Goal: Find specific page/section: Find specific page/section

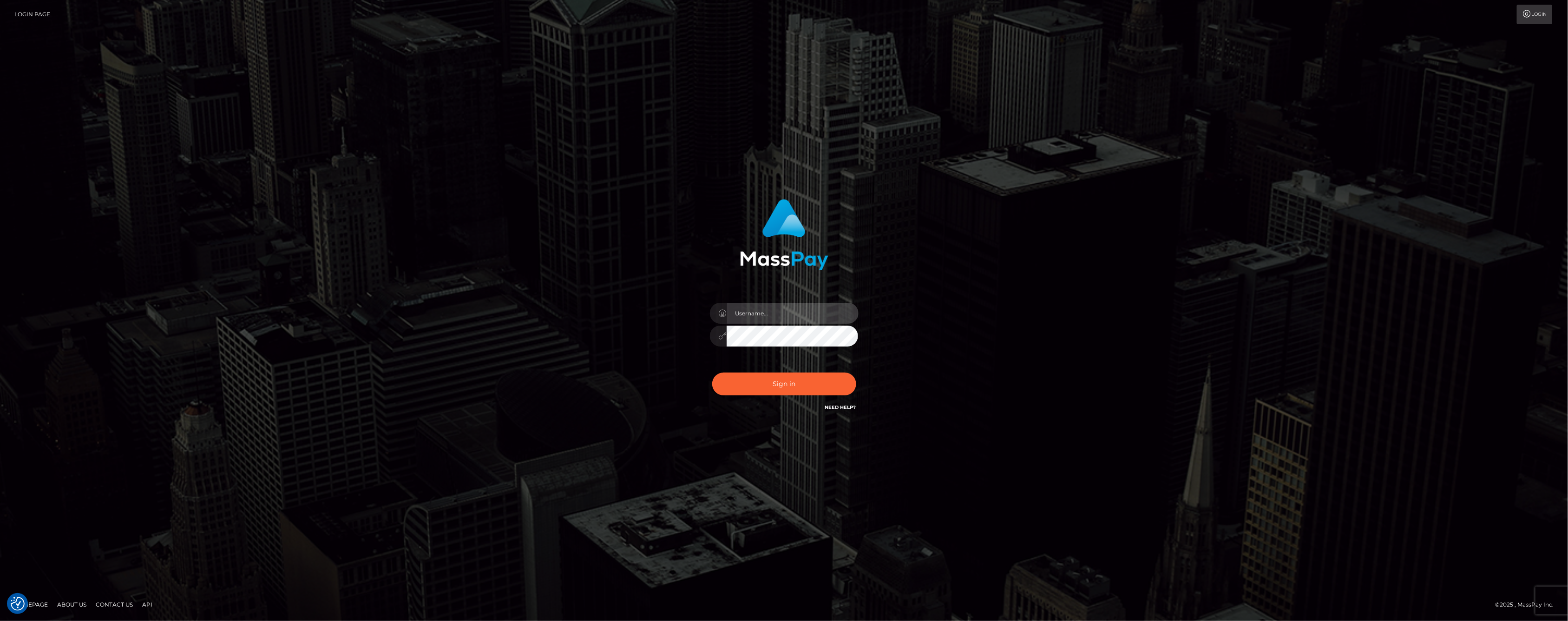
click at [770, 312] on input "text" at bounding box center [793, 313] width 132 height 21
type input "ashbil"
click at [768, 377] on button "Sign in" at bounding box center [784, 383] width 144 height 23
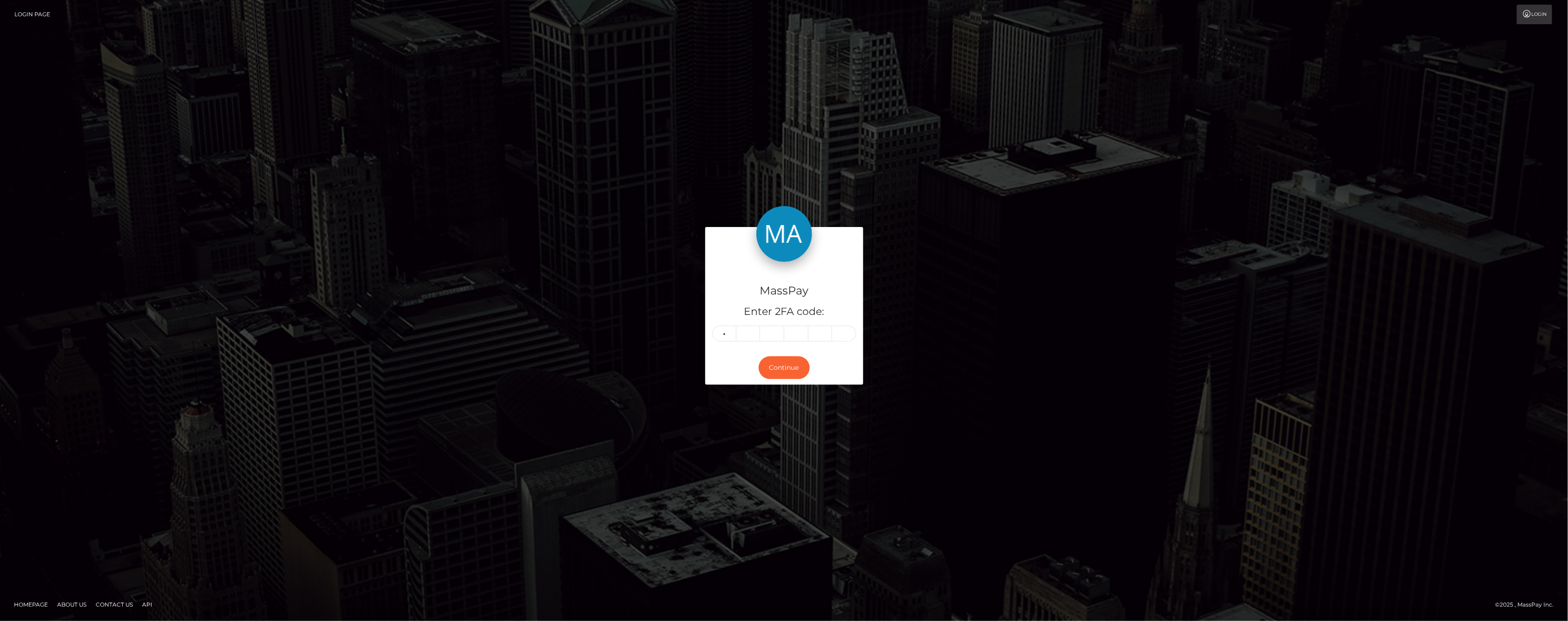
type input "9"
type input "7"
type input "4"
type input "0"
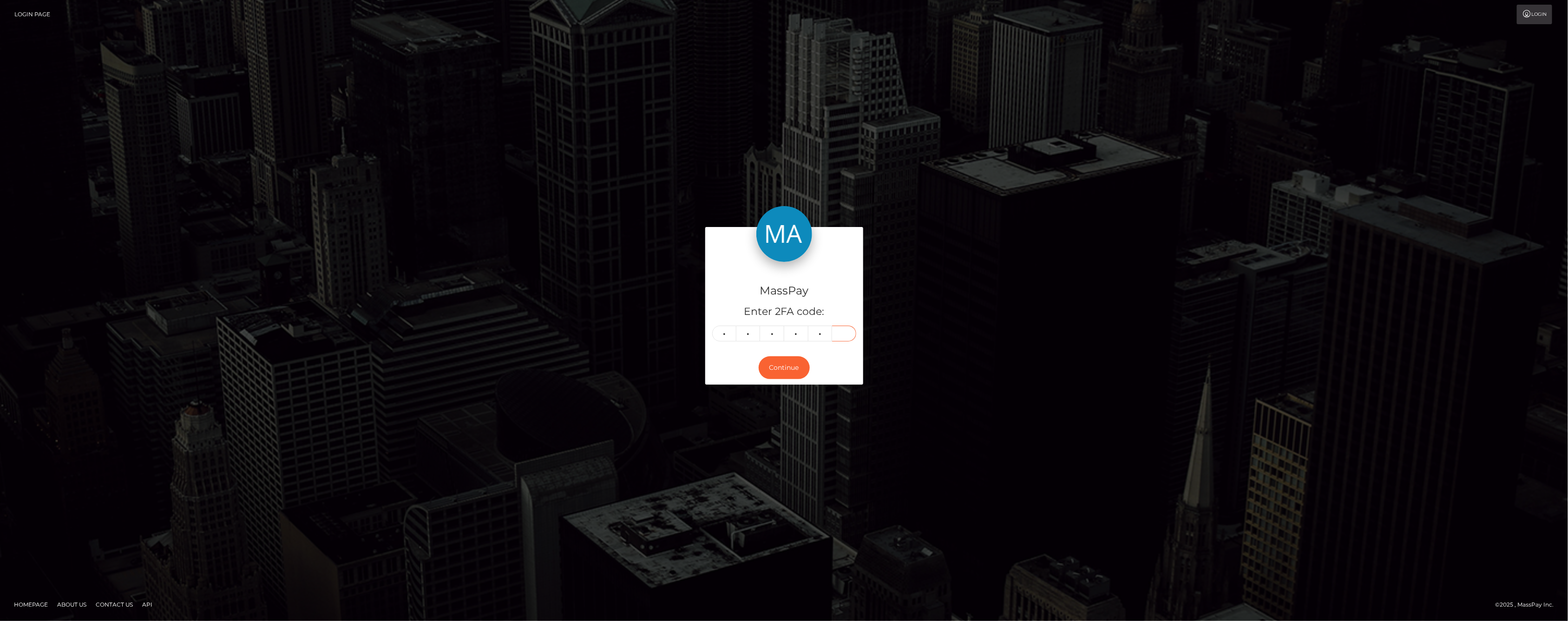
type input "8"
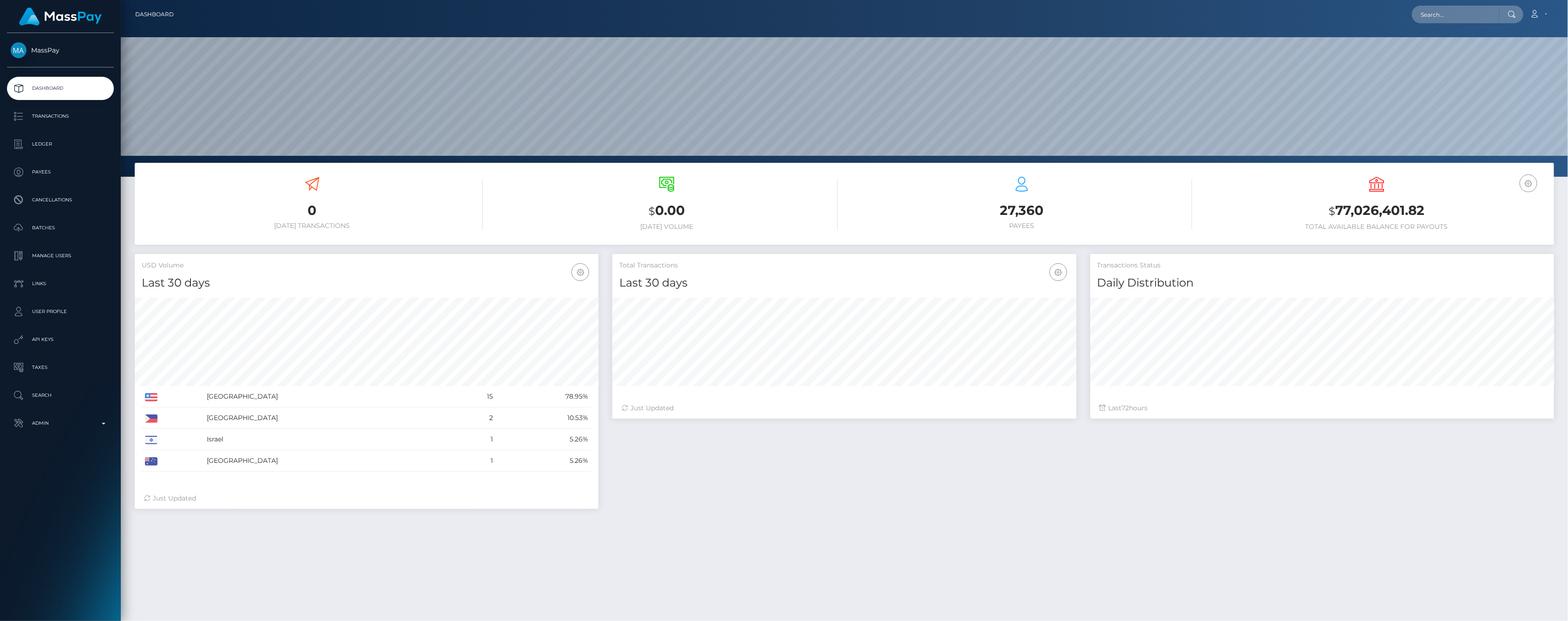
scroll to position [165, 463]
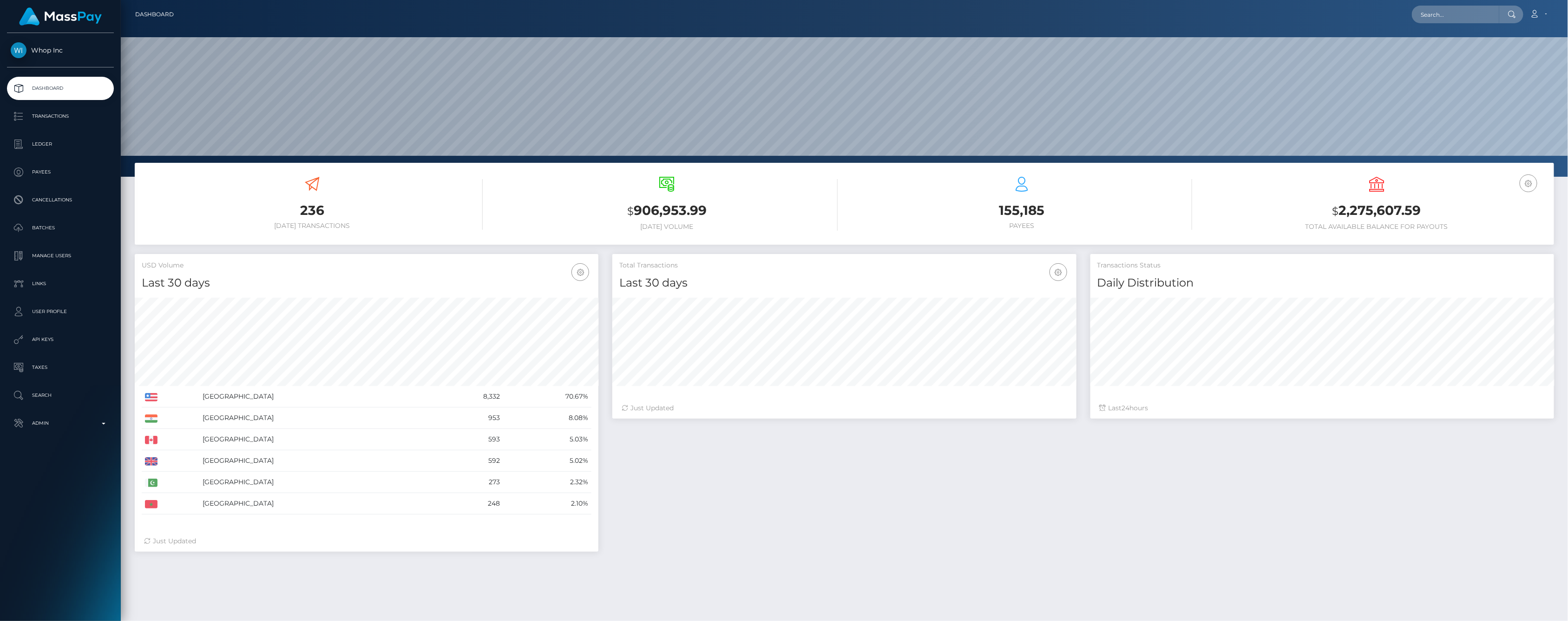
scroll to position [165, 463]
click at [67, 141] on p "Ledger" at bounding box center [60, 143] width 99 height 14
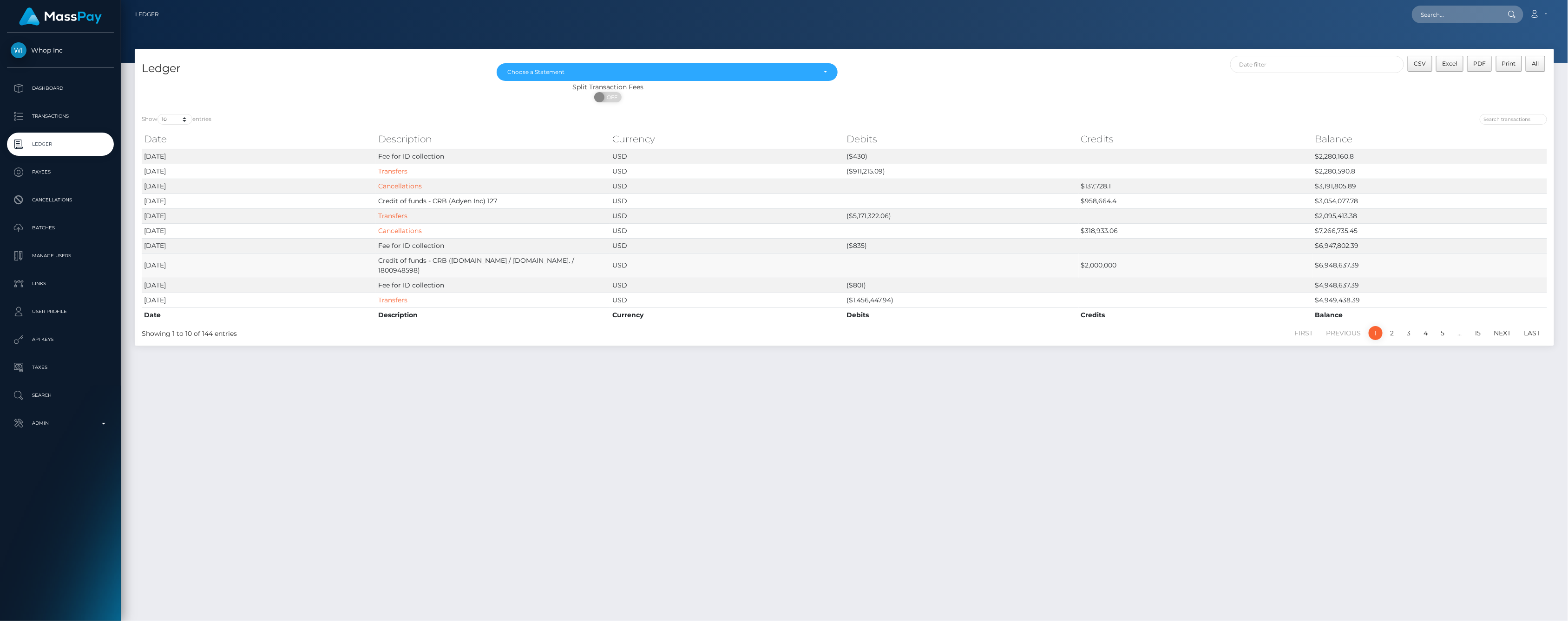
click at [1097, 260] on td "$2,000,000" at bounding box center [1196, 265] width 234 height 24
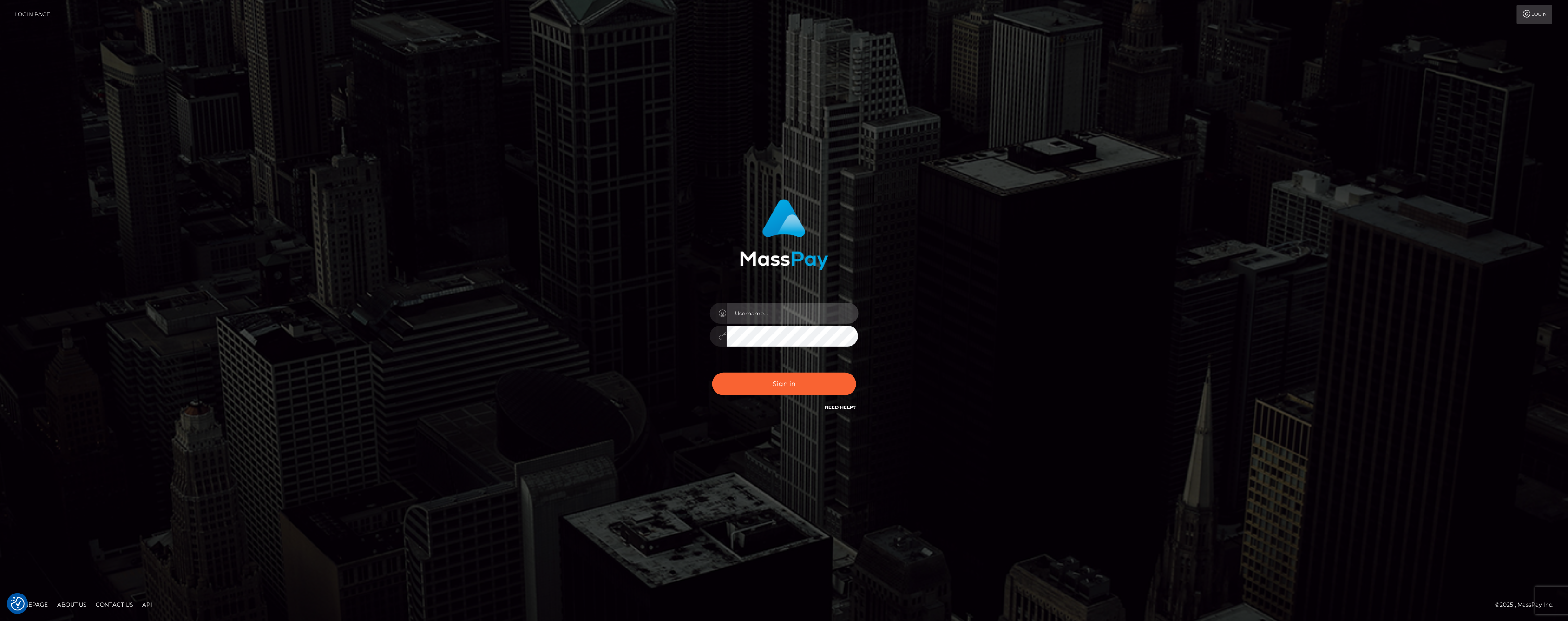
click at [785, 315] on input "text" at bounding box center [793, 313] width 132 height 21
type input "ashbil"
click at [781, 379] on button "Sign in" at bounding box center [784, 383] width 144 height 23
click at [752, 310] on input "text" at bounding box center [793, 313] width 132 height 21
type input "ashbil"
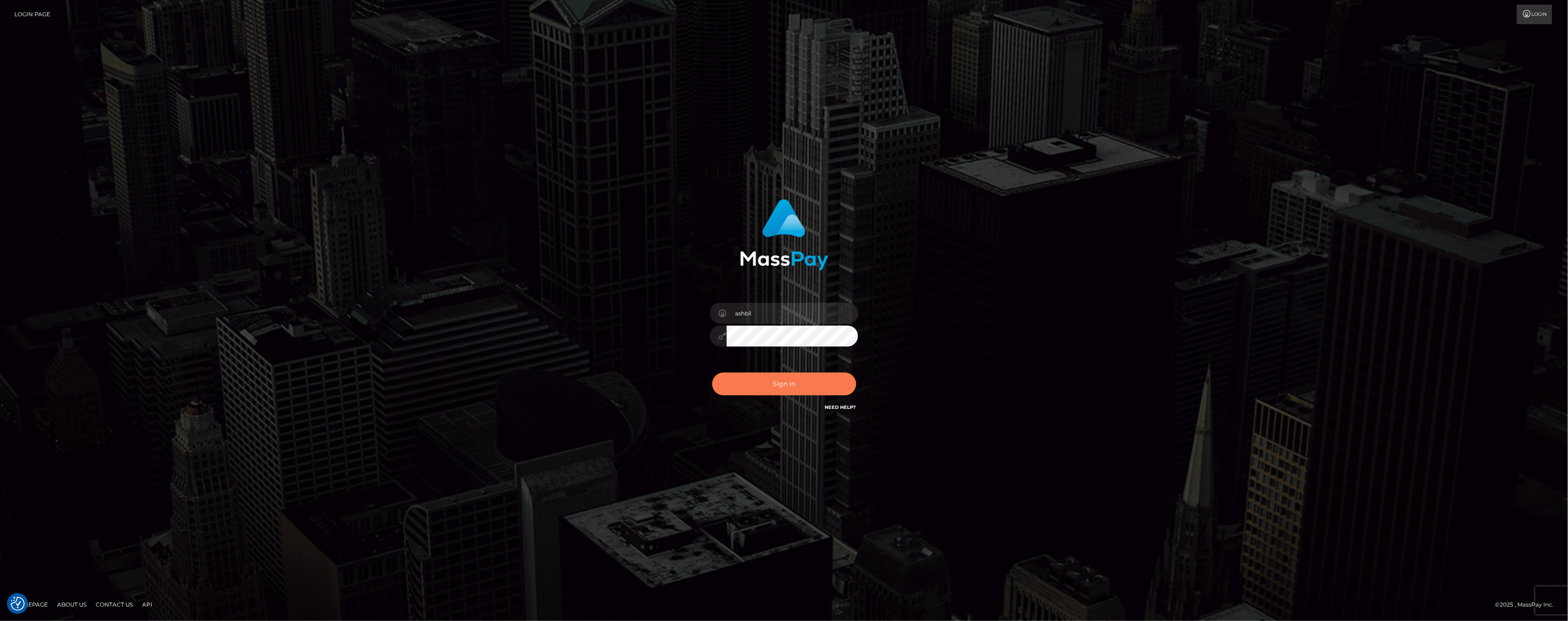
click at [802, 392] on button "Sign in" at bounding box center [784, 383] width 144 height 23
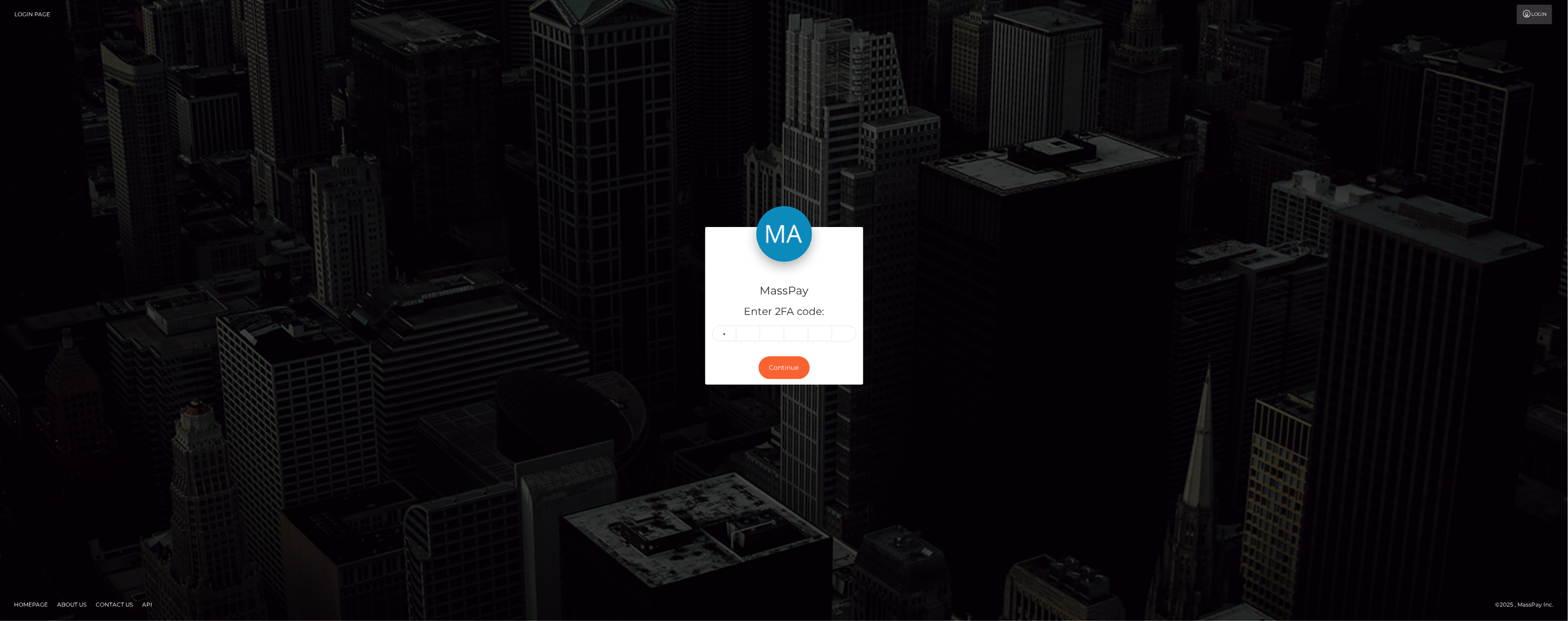
type input "2"
type input "1"
type input "5"
type input "3"
type input "7"
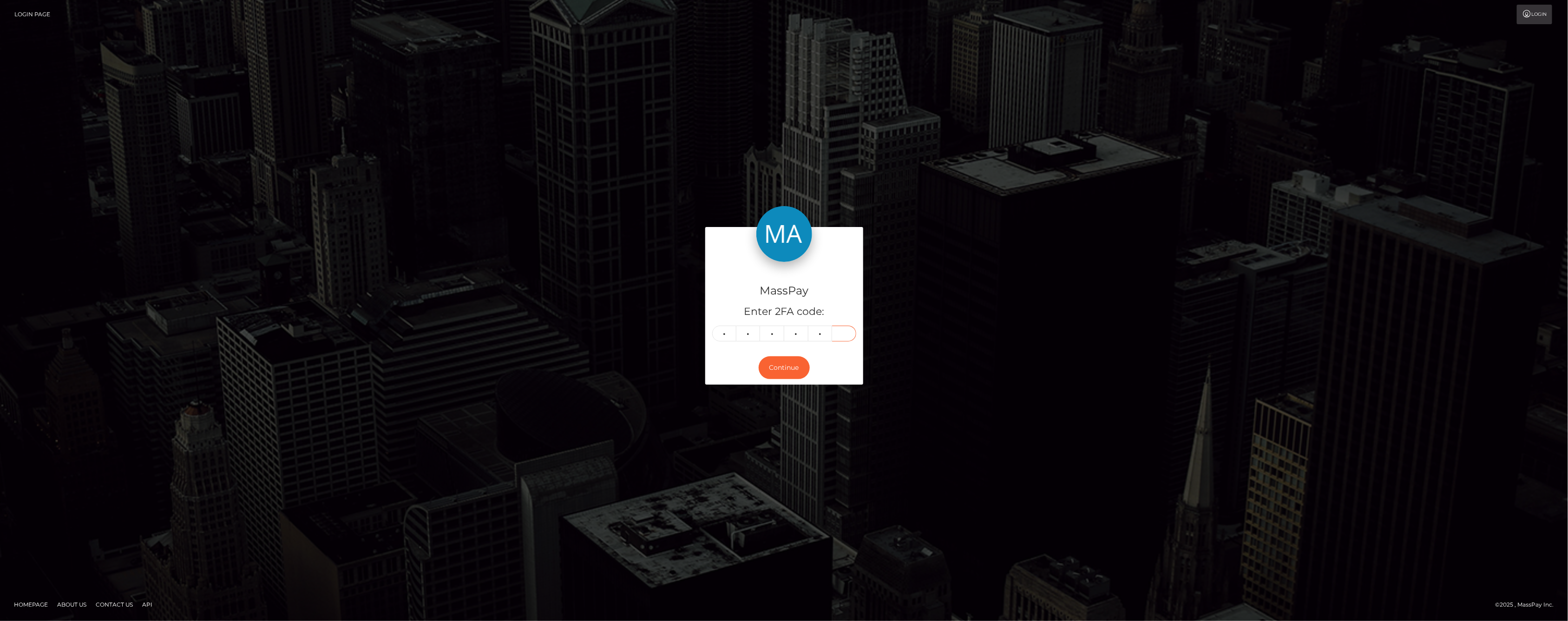
type input "9"
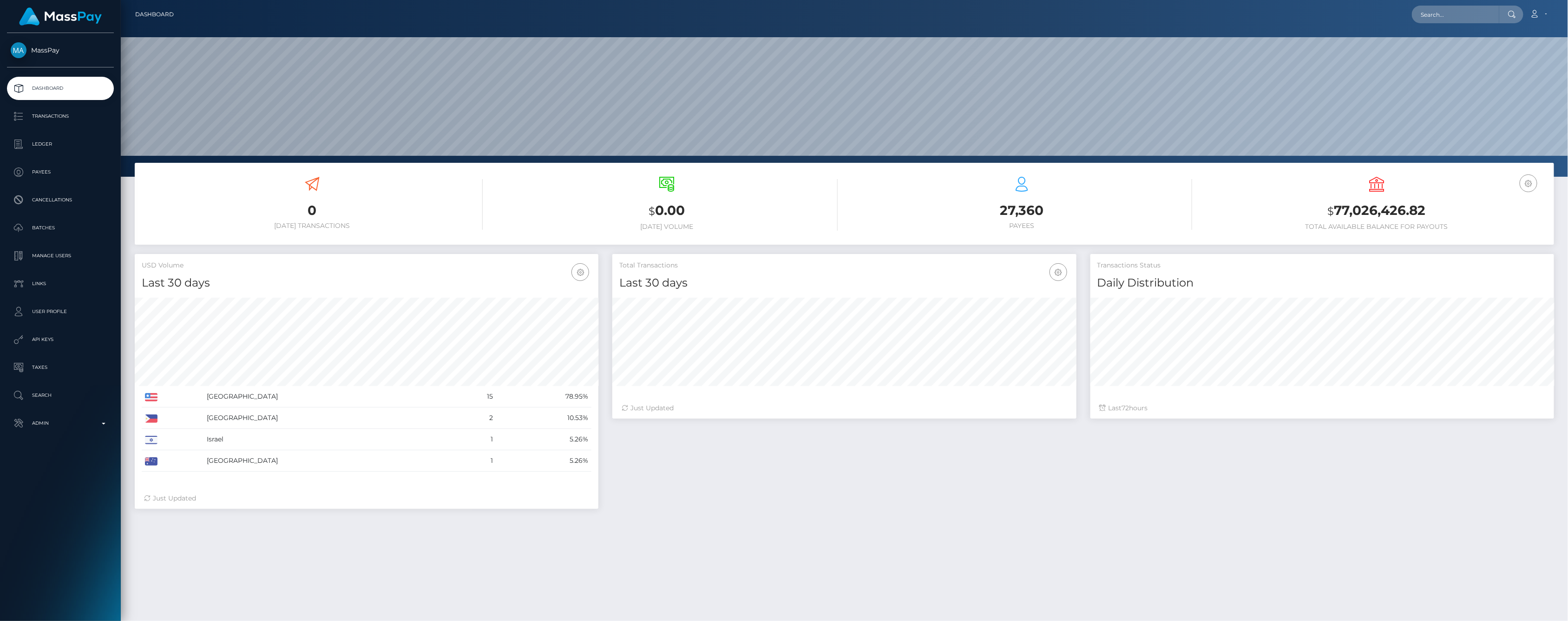
scroll to position [165, 463]
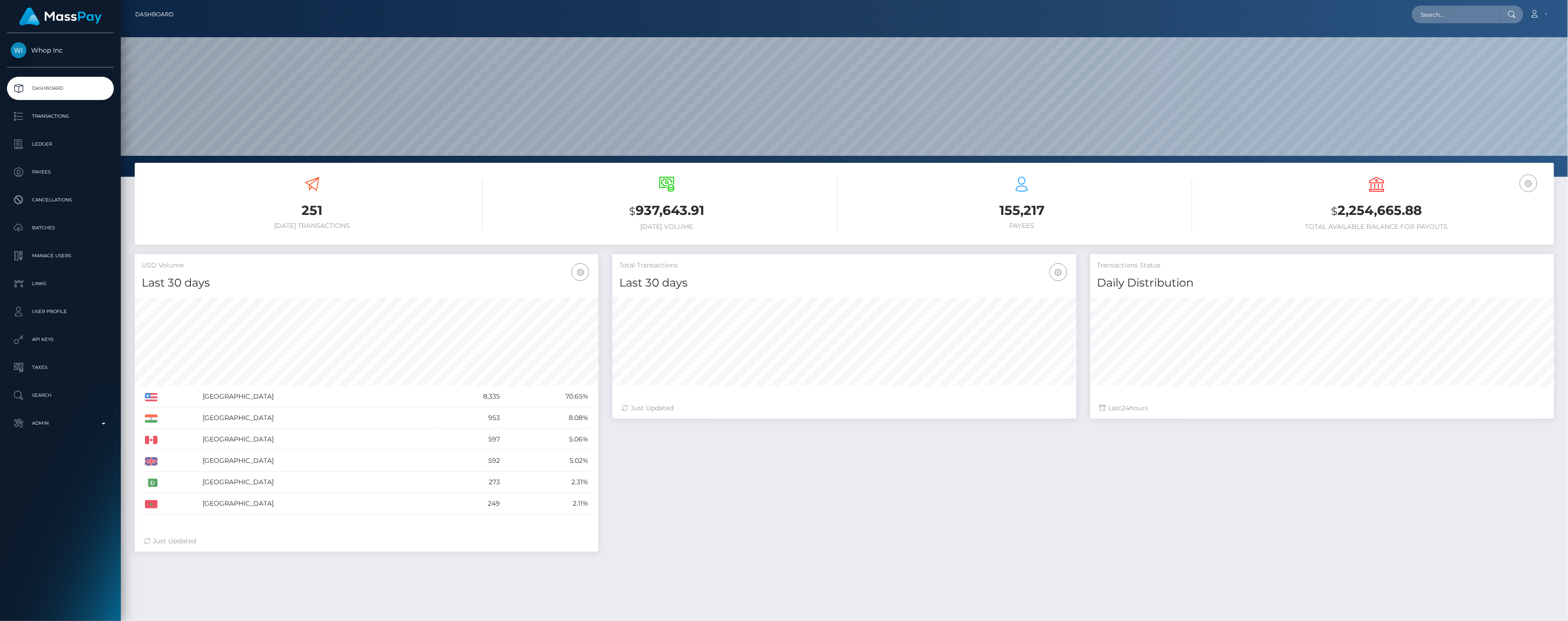
scroll to position [165, 463]
click at [68, 142] on p "Ledger" at bounding box center [60, 143] width 99 height 14
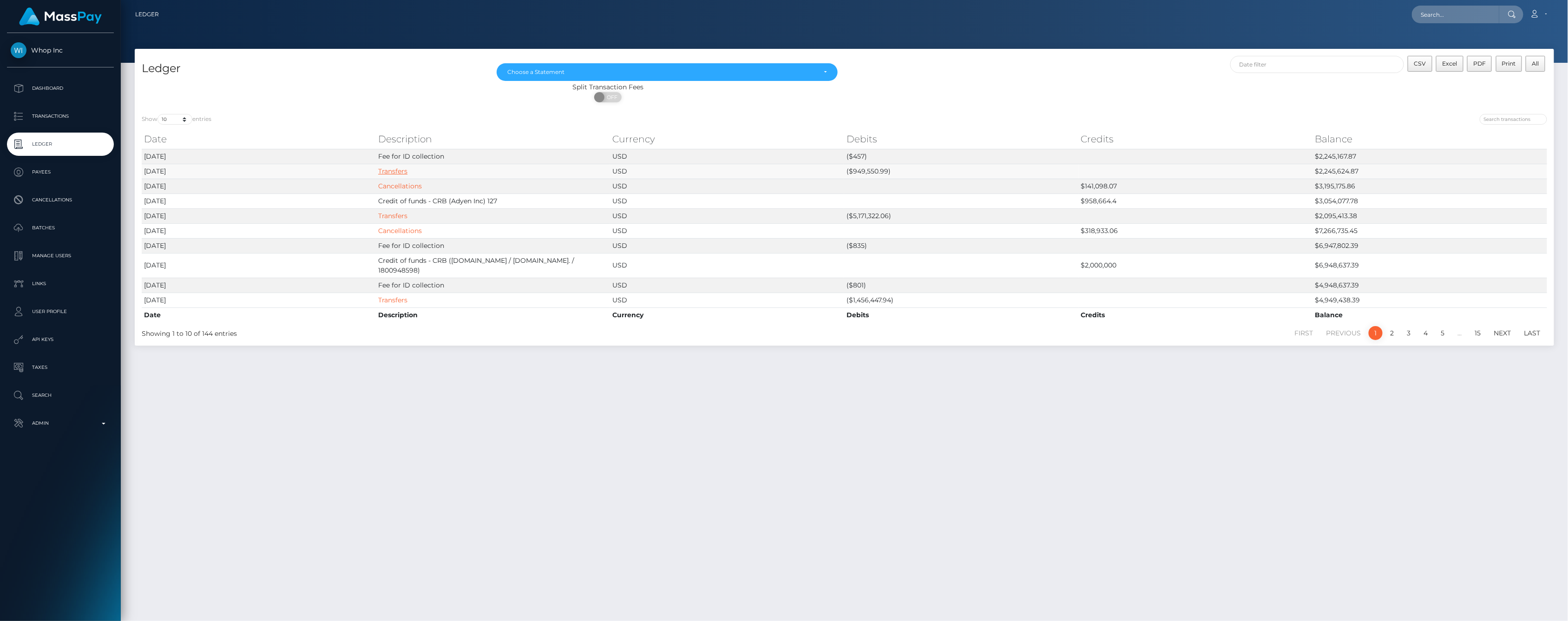
click at [391, 171] on link "Transfers" at bounding box center [393, 170] width 30 height 8
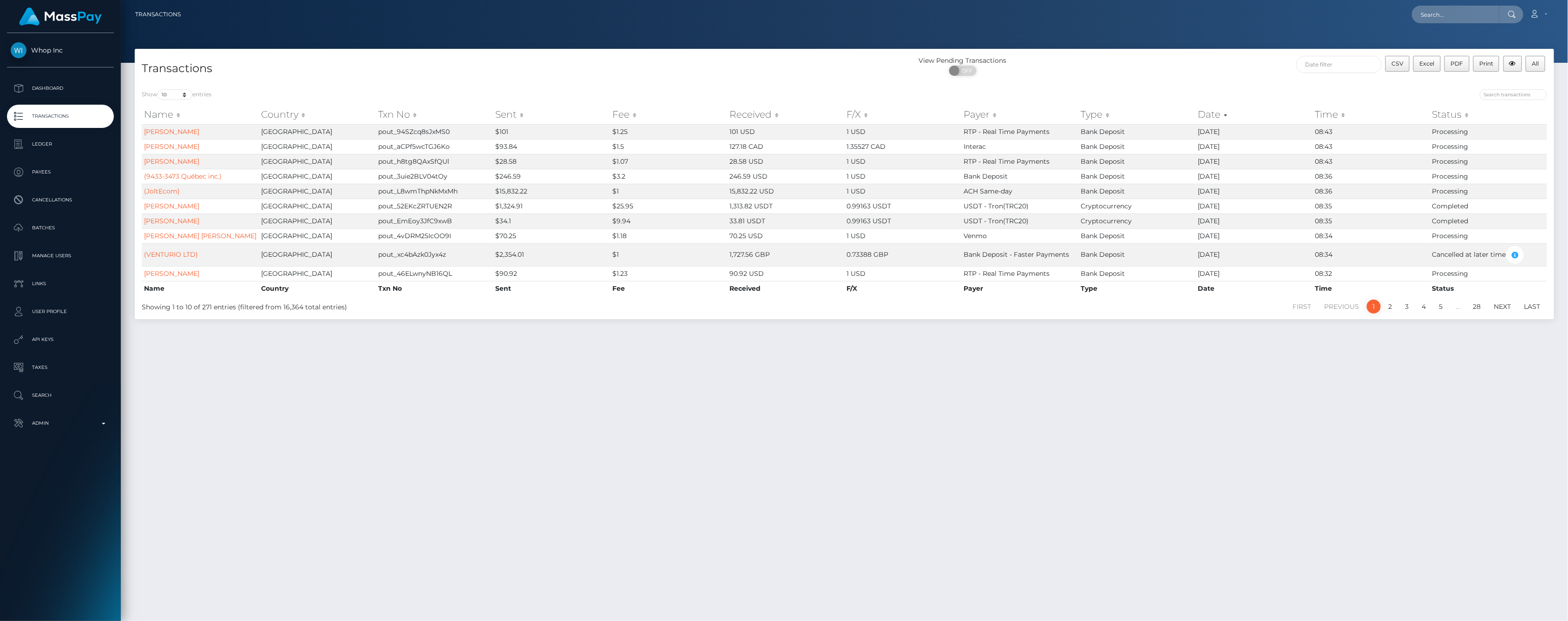
click at [503, 110] on th "Sent" at bounding box center [551, 114] width 117 height 19
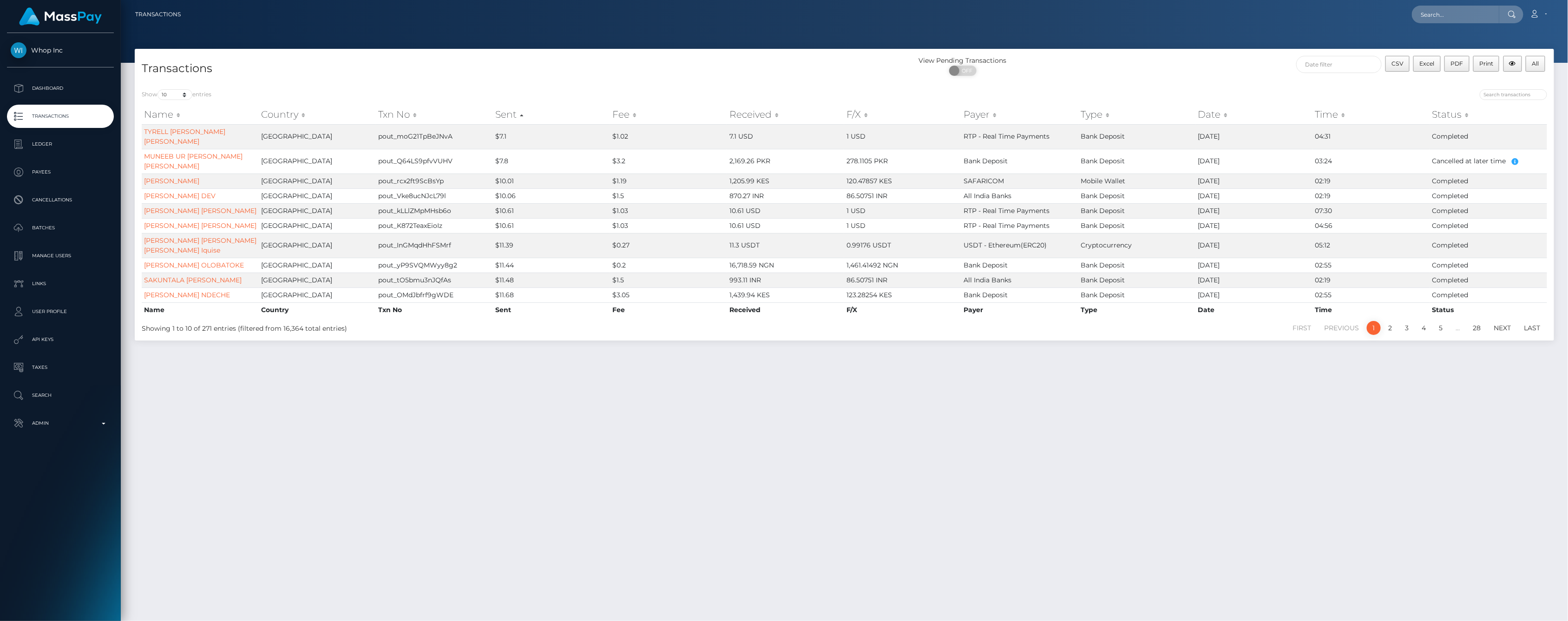
click at [504, 113] on th "Sent" at bounding box center [551, 114] width 117 height 19
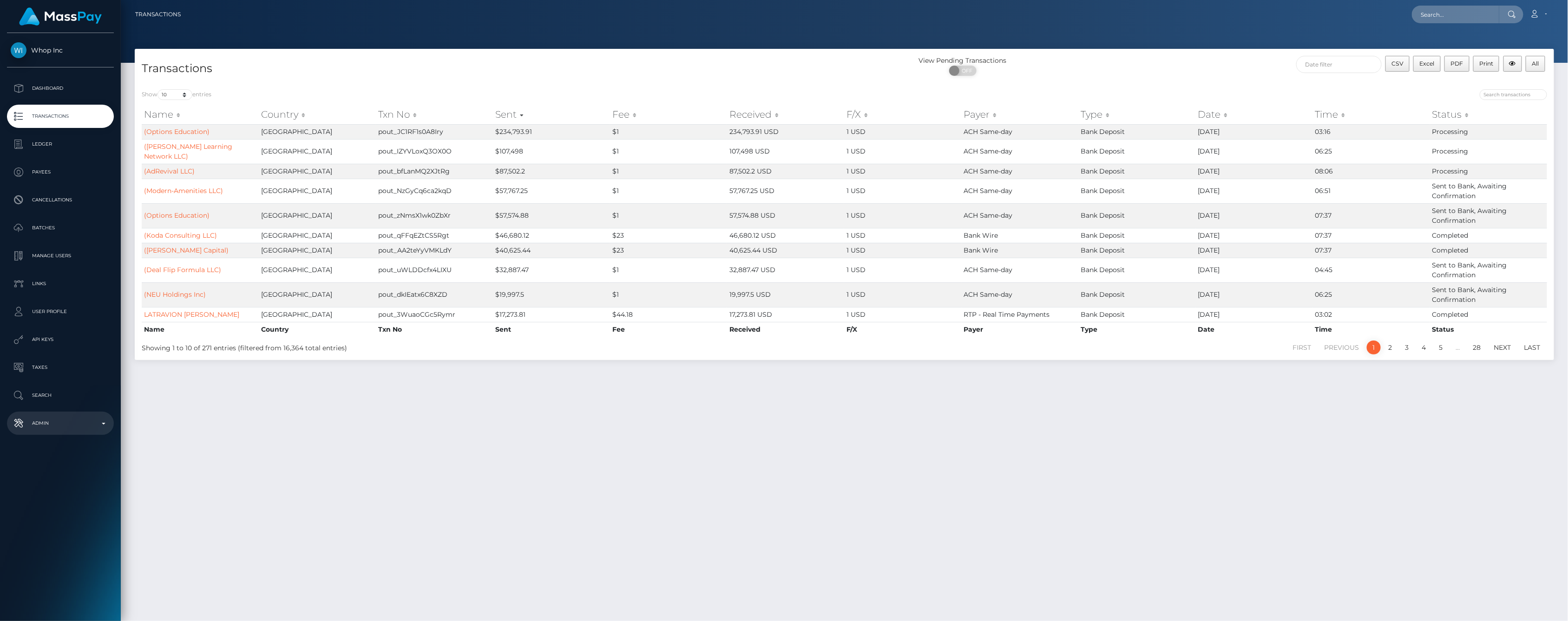
click at [104, 425] on p "Admin" at bounding box center [60, 423] width 99 height 14
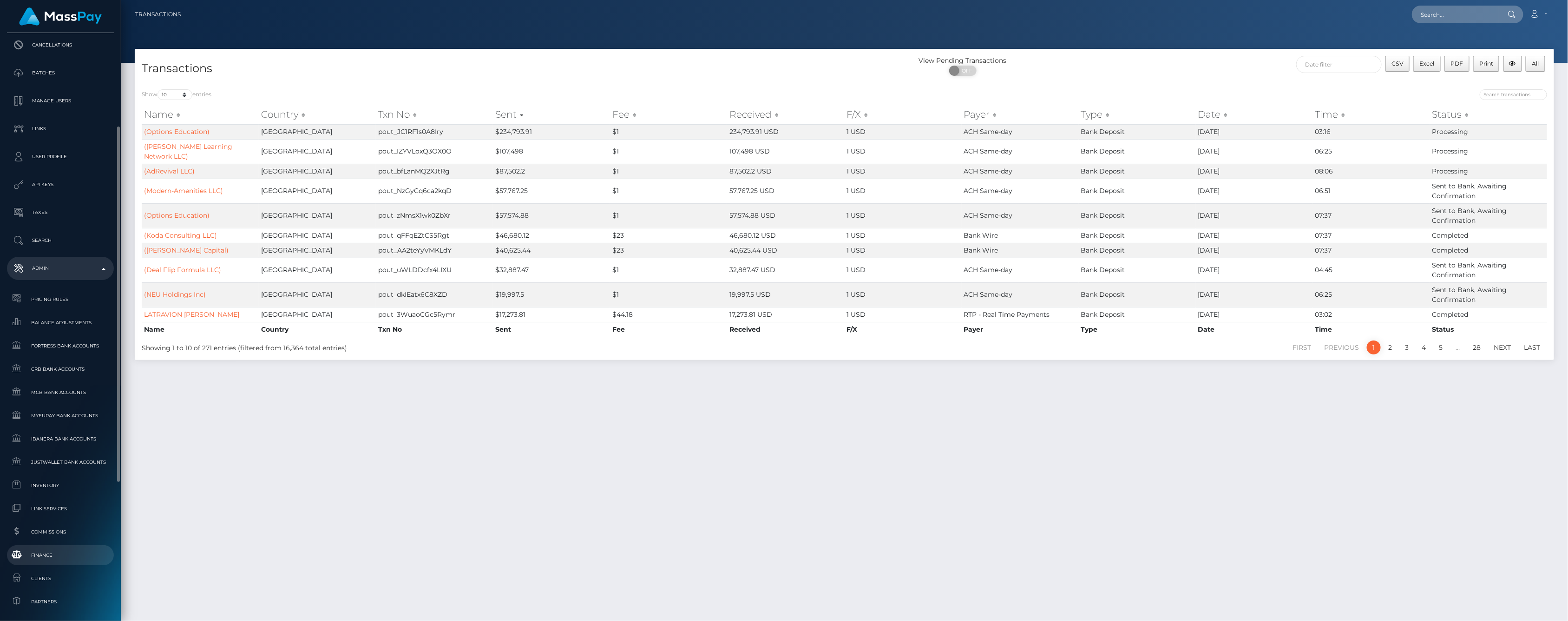
click at [56, 562] on link "Finance" at bounding box center [60, 555] width 107 height 20
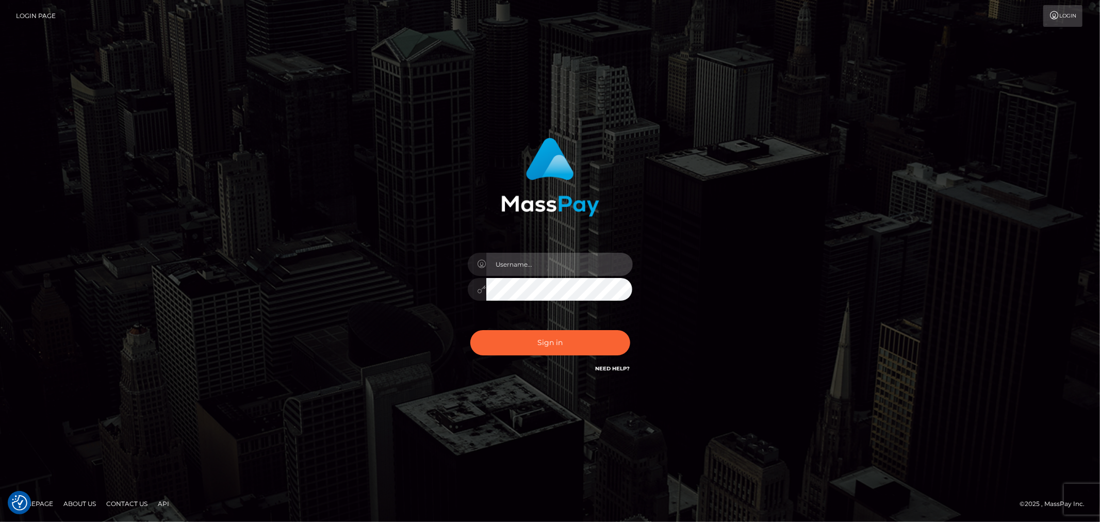
click at [584, 266] on input "text" at bounding box center [560, 264] width 147 height 23
type input "ashbil"
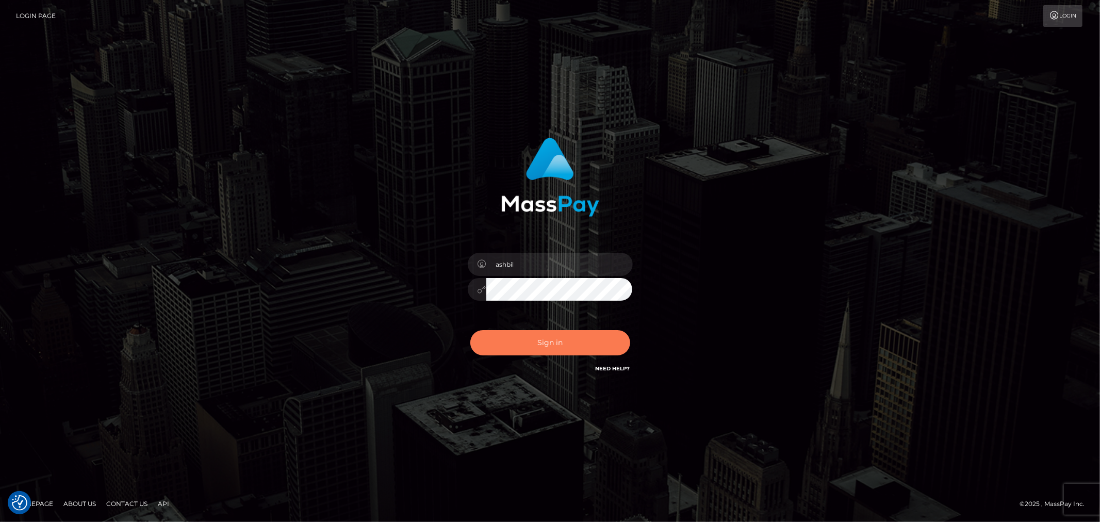
click at [550, 351] on button "Sign in" at bounding box center [551, 342] width 160 height 25
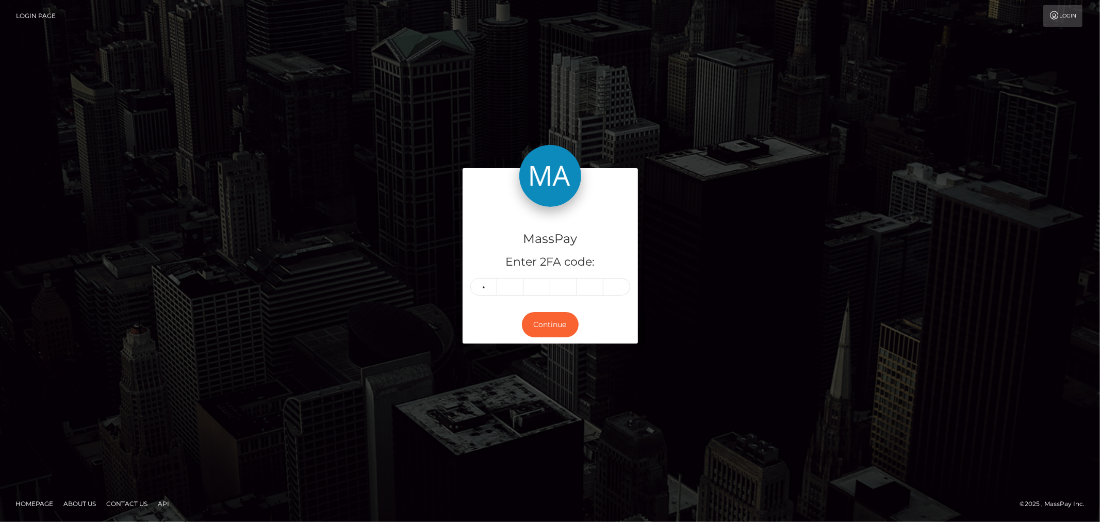
type input "0"
type input "2"
type input "4"
type input "1"
type input "5"
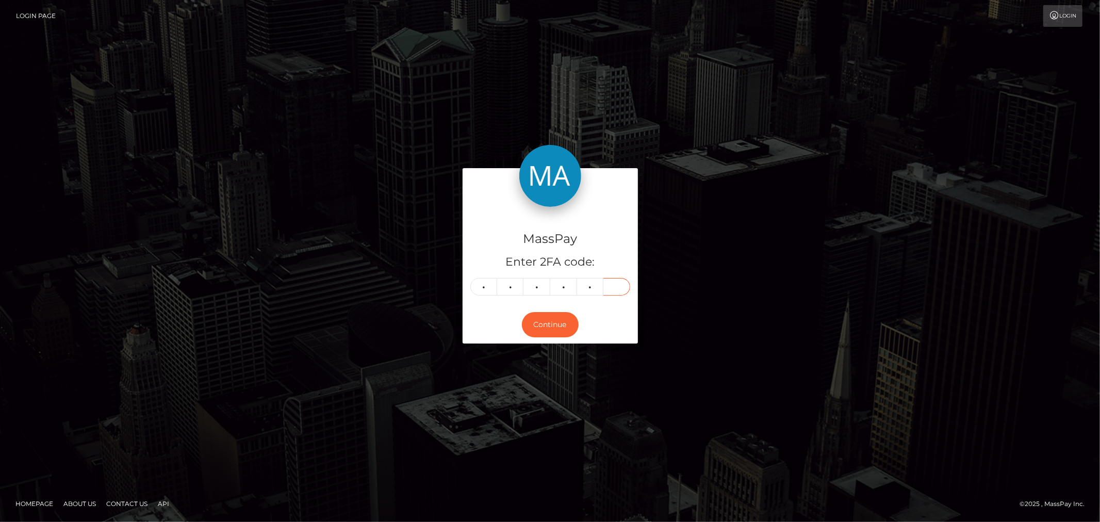
type input "3"
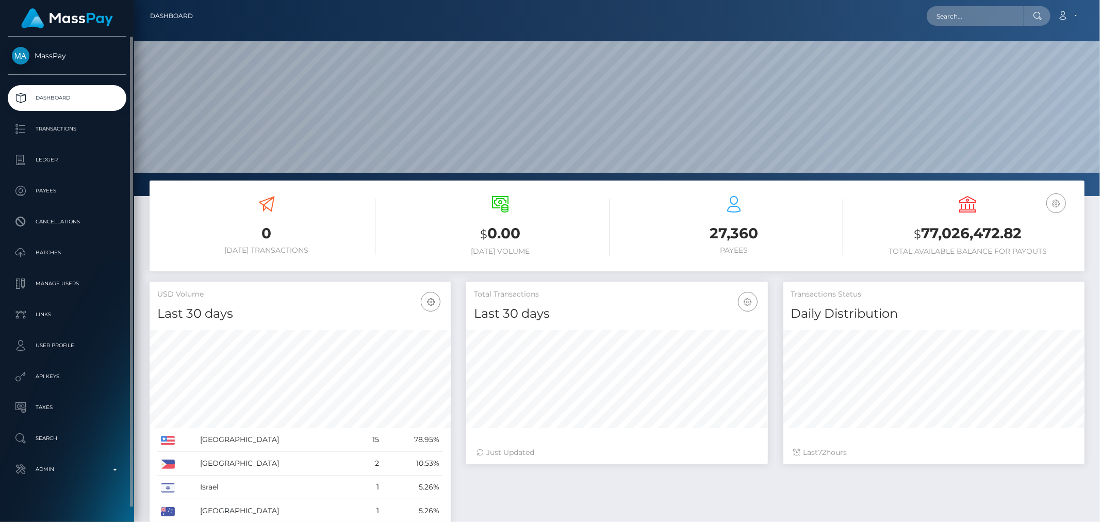
scroll to position [13, 0]
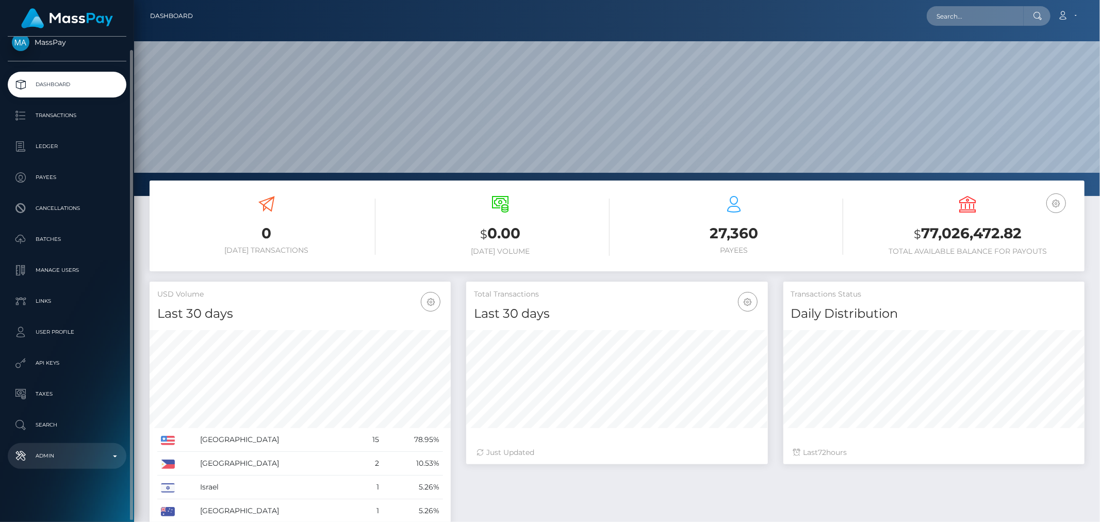
click at [119, 457] on p "Admin" at bounding box center [67, 455] width 110 height 15
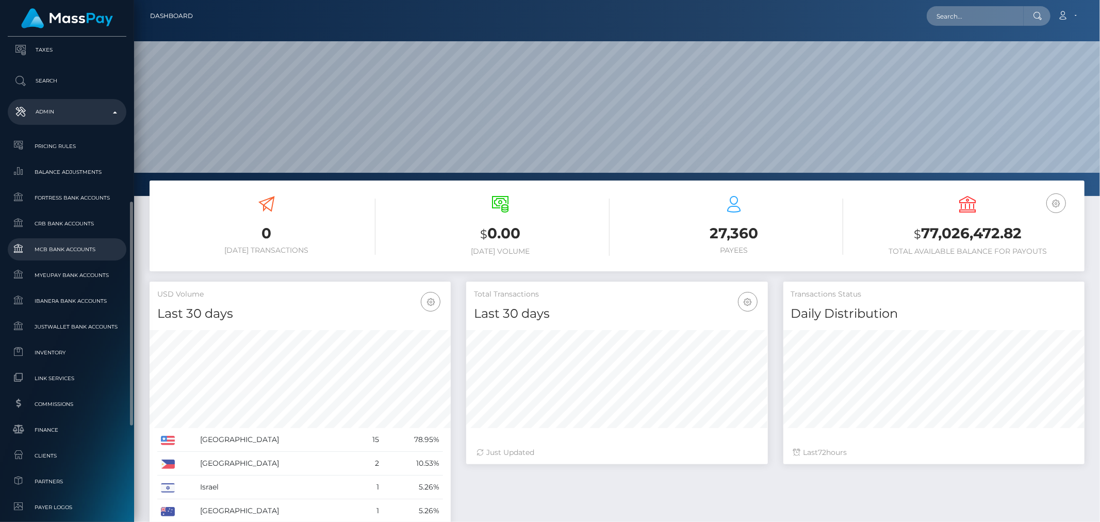
scroll to position [415, 0]
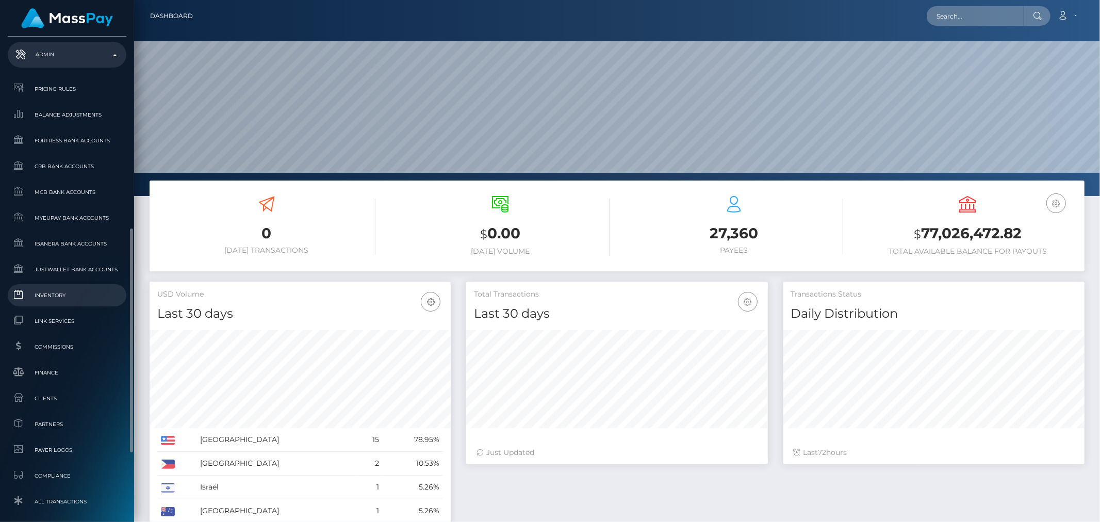
click at [45, 295] on span "Inventory" at bounding box center [67, 295] width 110 height 12
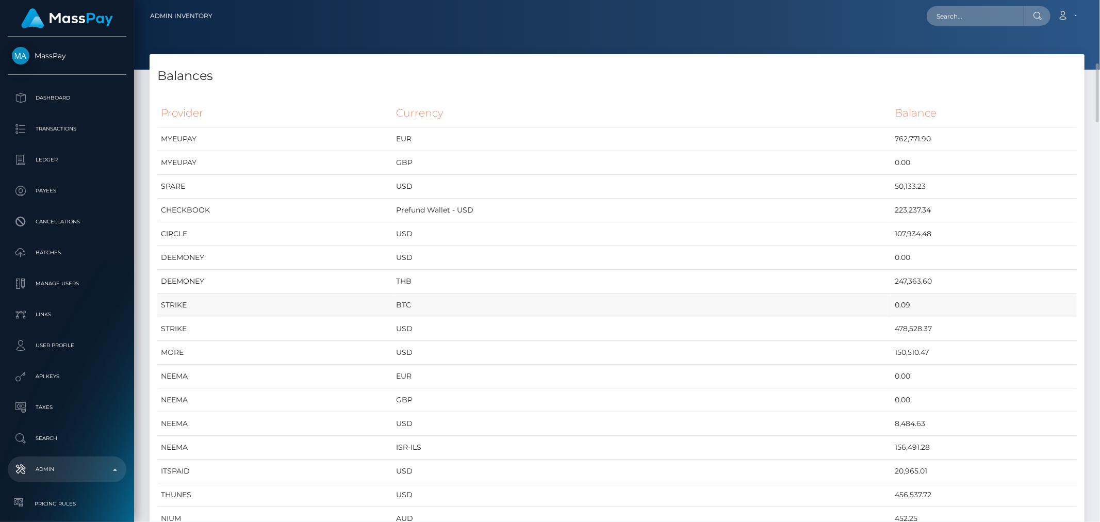
scroll to position [57, 0]
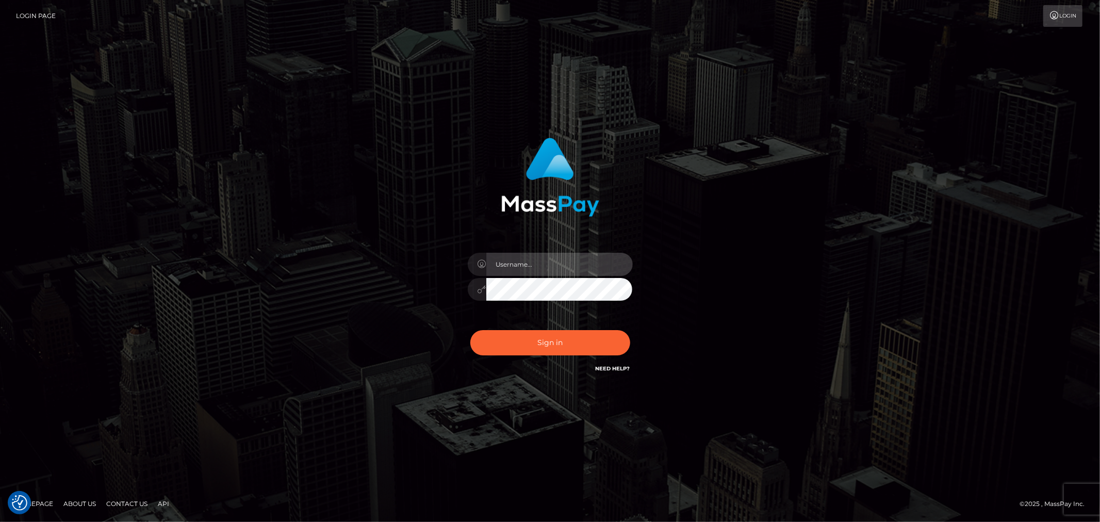
click at [520, 263] on input "text" at bounding box center [560, 264] width 147 height 23
type input "ashbil"
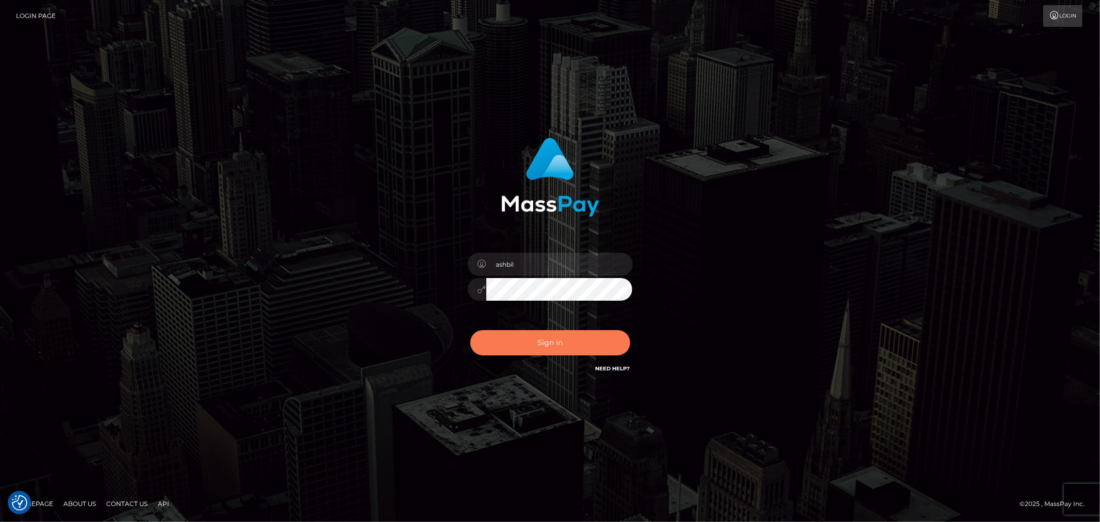
click at [548, 343] on button "Sign in" at bounding box center [551, 342] width 160 height 25
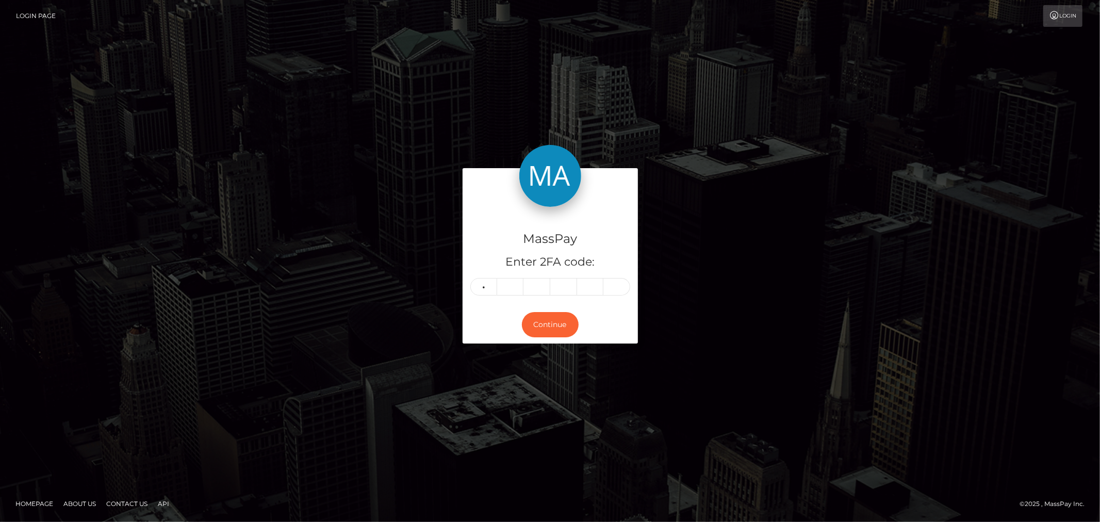
type input "0"
type input "4"
type input "6"
type input "7"
type input "0"
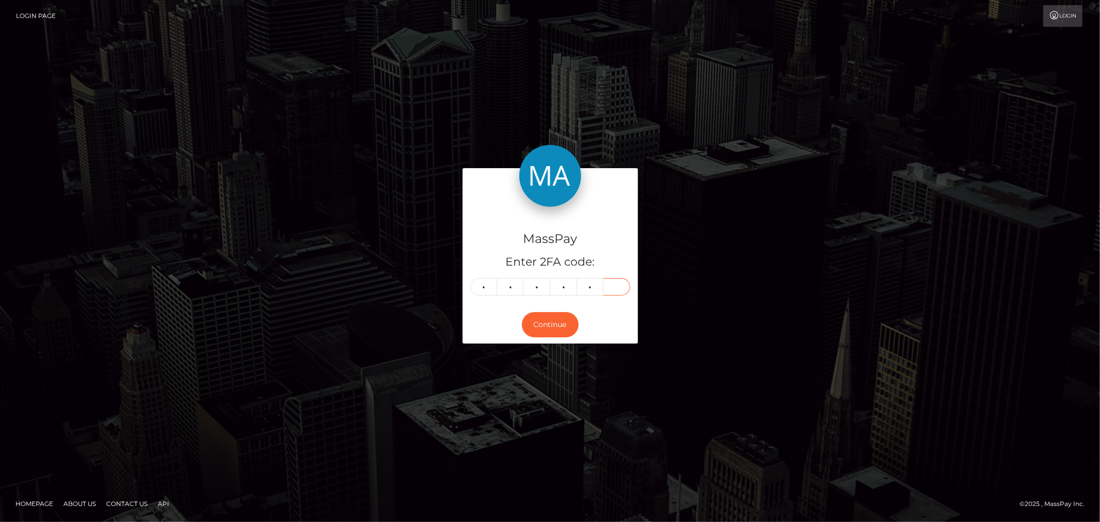
type input "3"
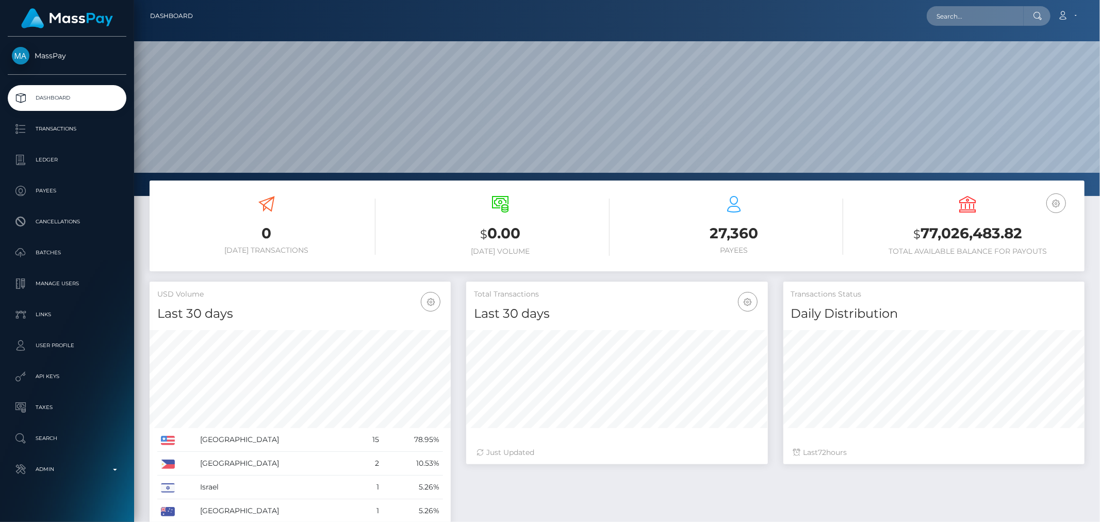
scroll to position [183, 301]
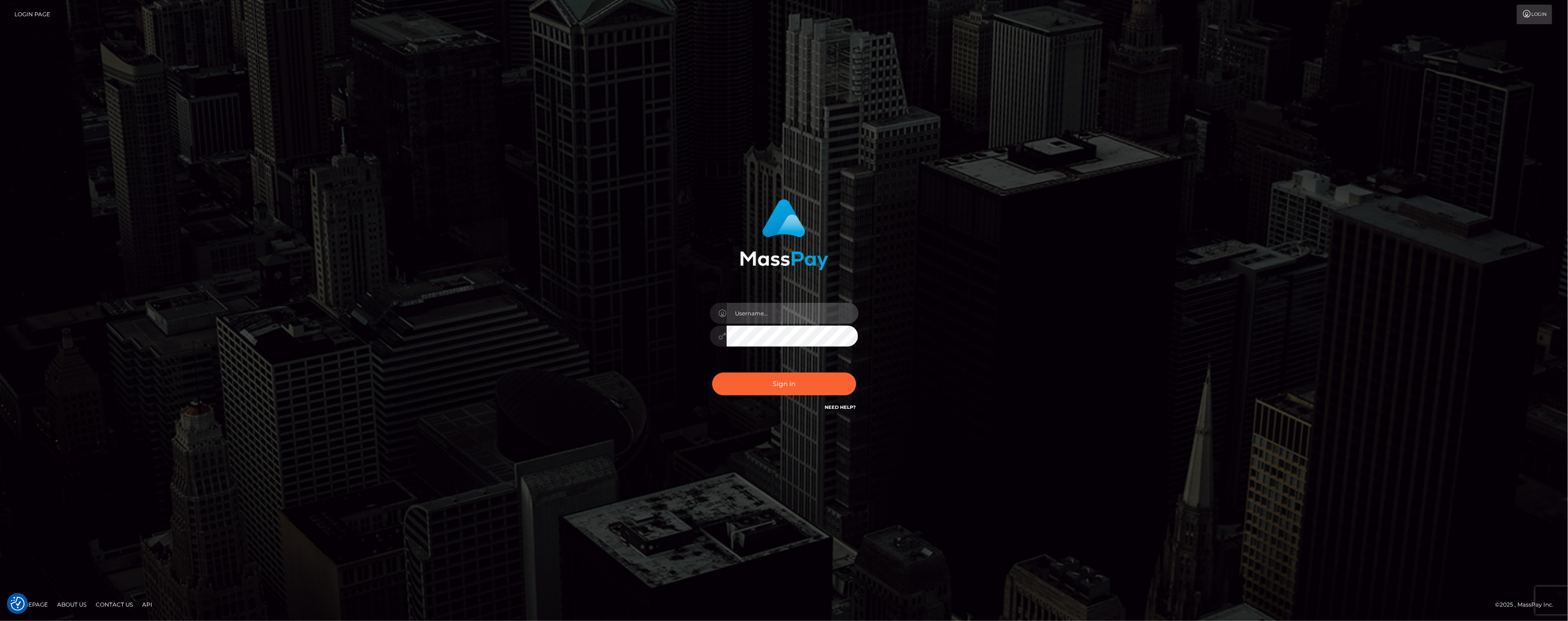
click at [801, 314] on input "text" at bounding box center [793, 313] width 132 height 21
type input "ashbil"
click at [781, 389] on button "Sign in" at bounding box center [784, 383] width 144 height 23
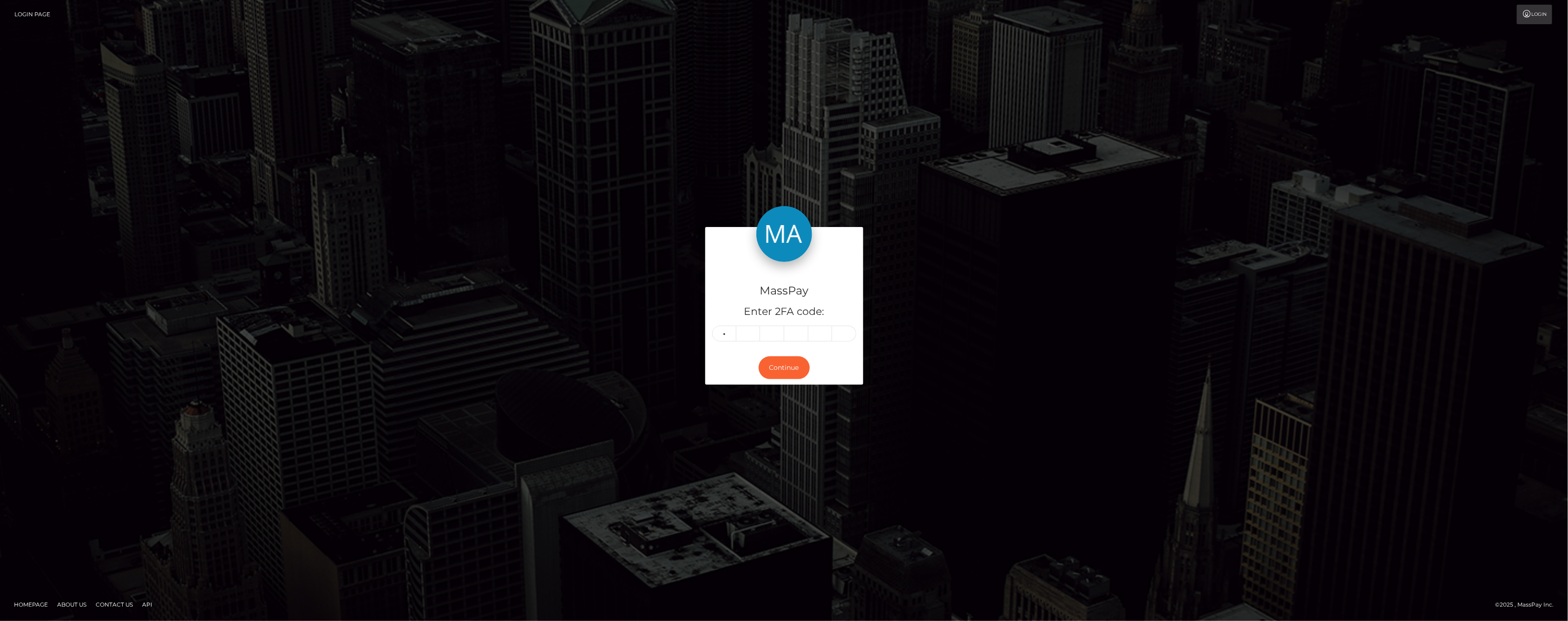
type input "5"
type input "4"
type input "0"
type input "3"
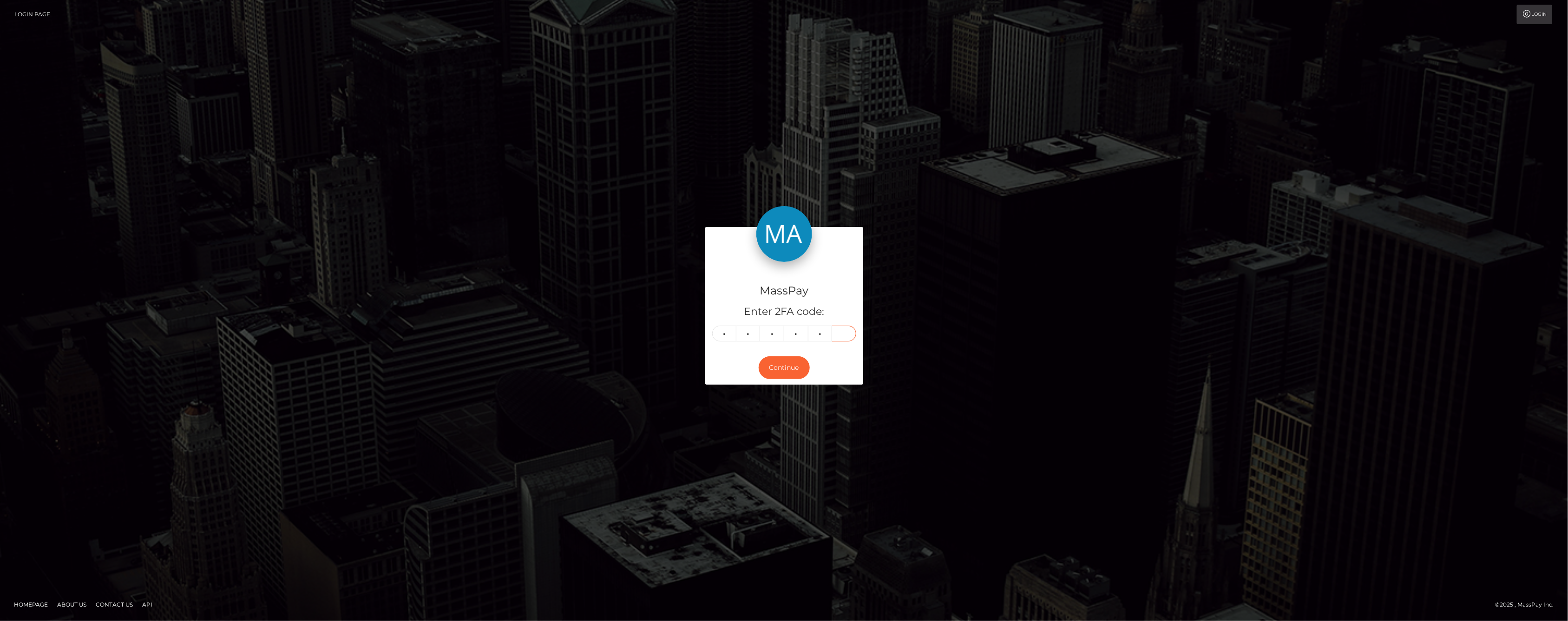
type input "4"
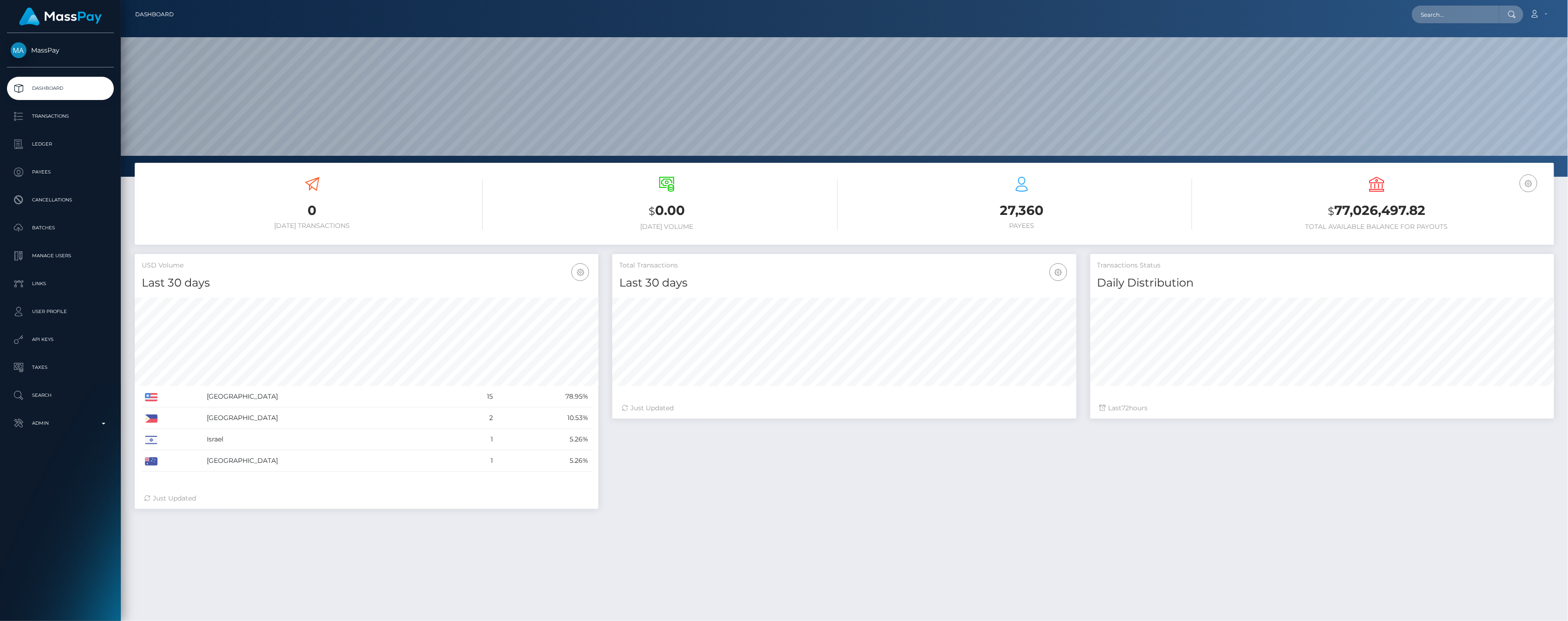
scroll to position [165, 463]
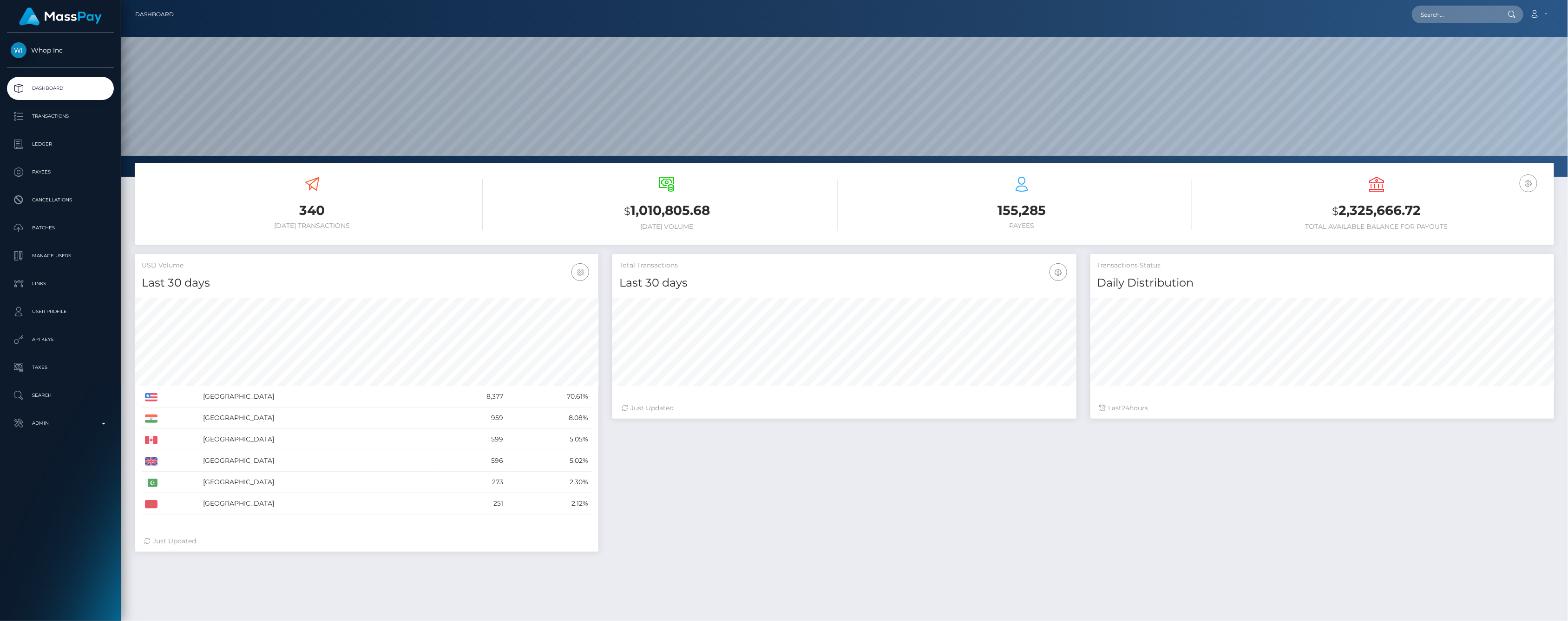
scroll to position [165, 463]
click at [106, 430] on p "Admin" at bounding box center [60, 423] width 99 height 14
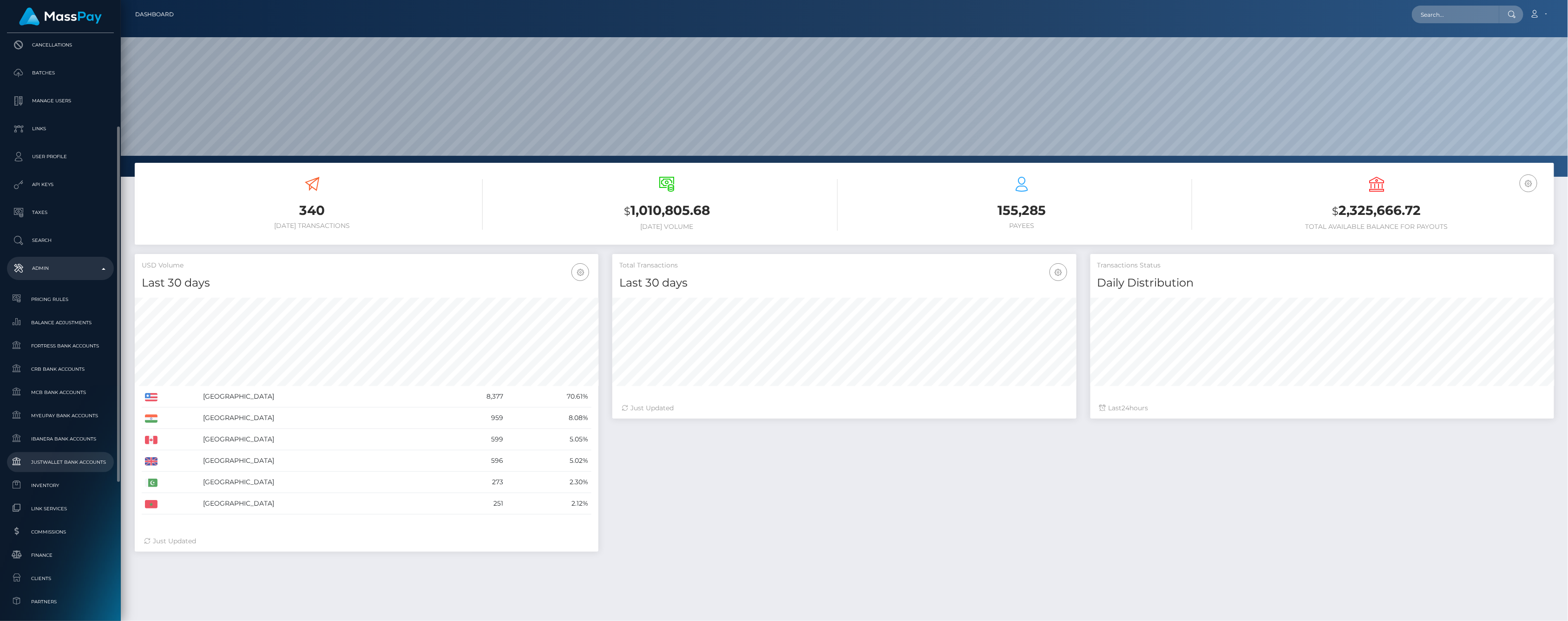
scroll to position [258, 0]
click at [69, 382] on span "Inventory" at bounding box center [60, 382] width 99 height 11
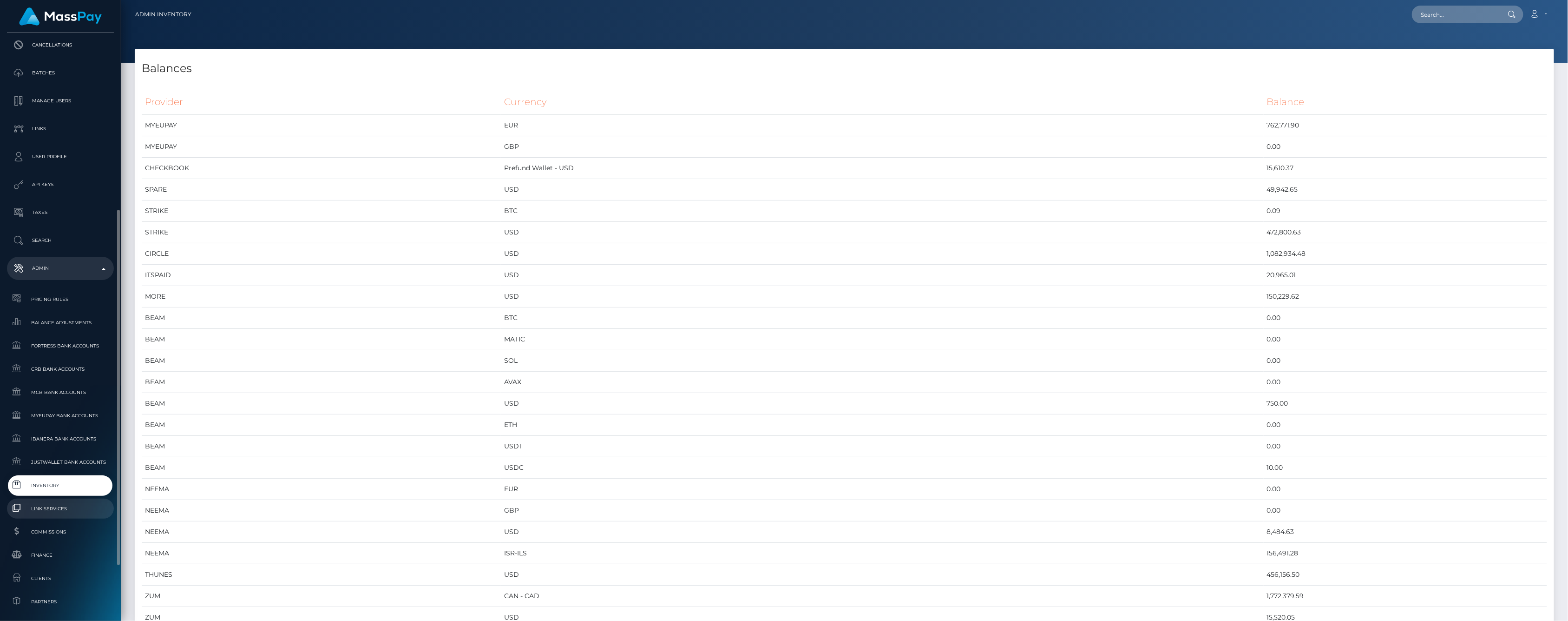
scroll to position [206, 0]
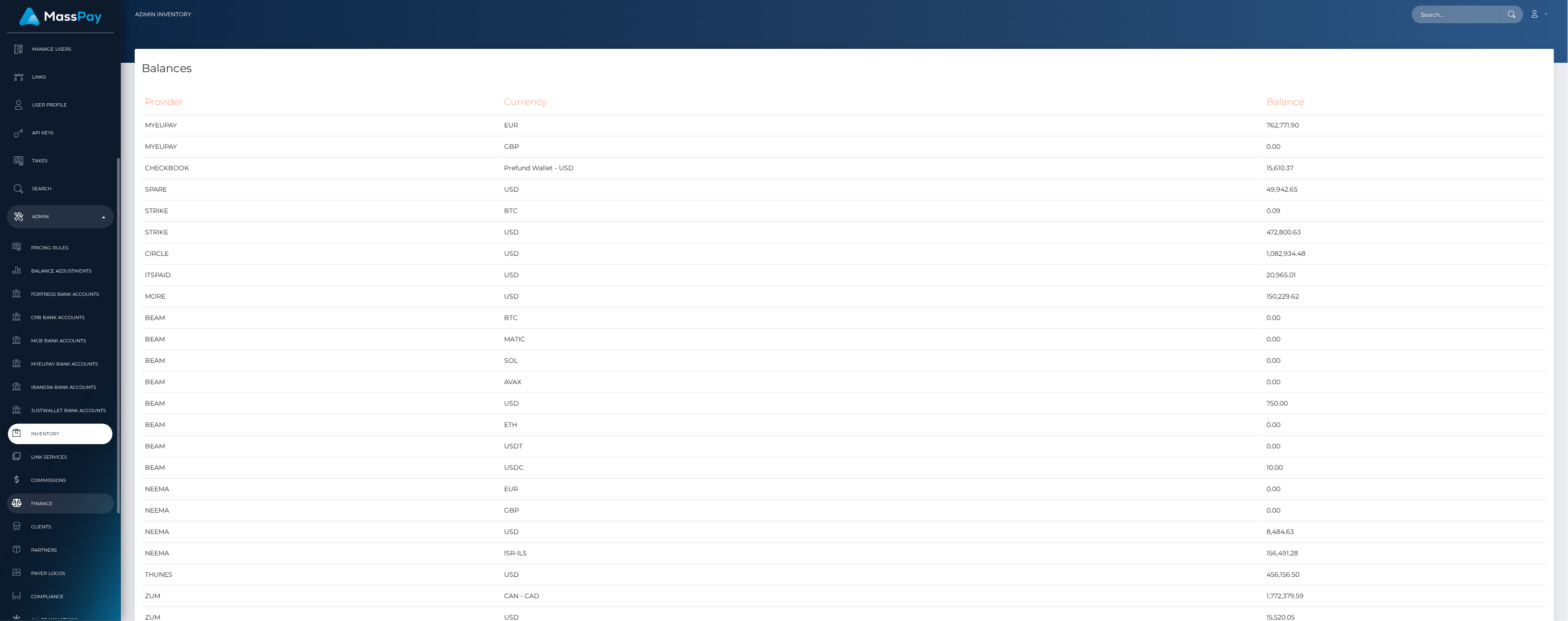
click at [46, 507] on span "Finance" at bounding box center [60, 504] width 99 height 11
click at [511, 63] on h4 "Balances" at bounding box center [844, 68] width 1406 height 16
click at [299, 72] on h4 "Balances" at bounding box center [844, 68] width 1406 height 16
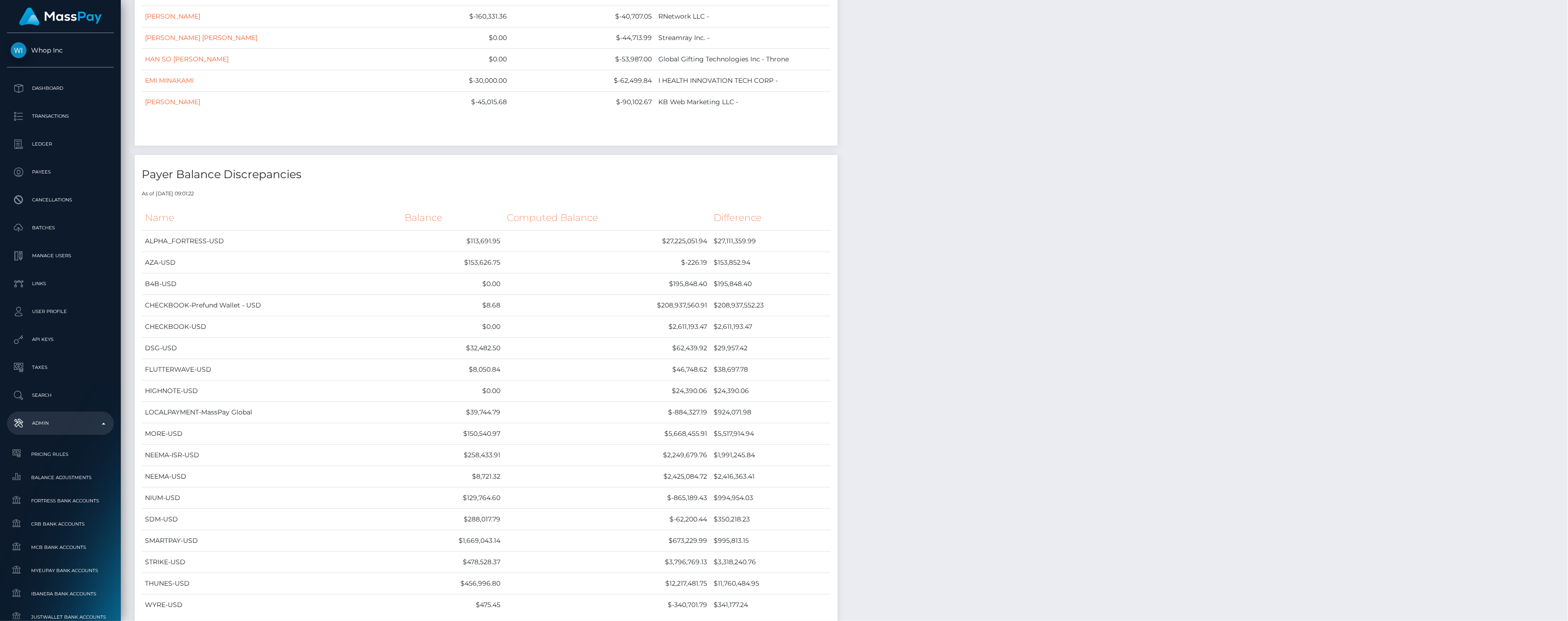
scroll to position [10074, 0]
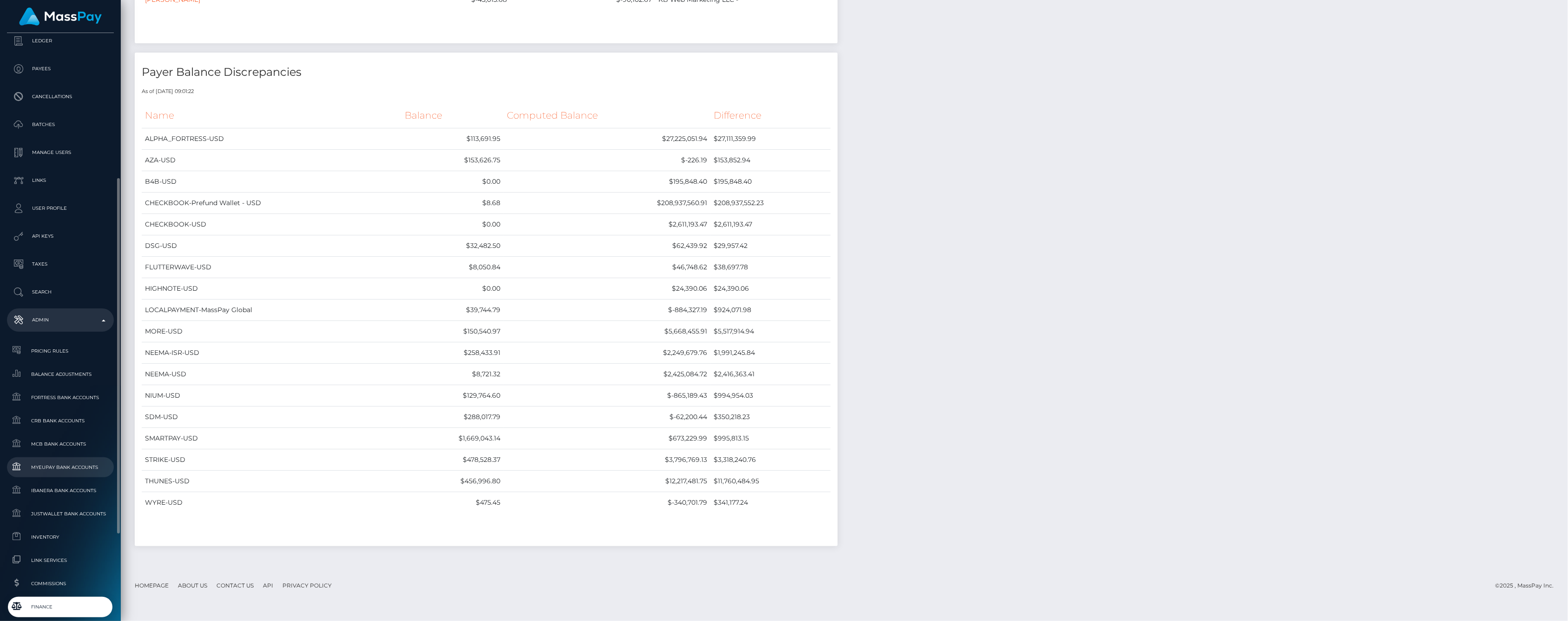
scroll to position [206, 0]
